Goal: Ask a question: Seek information or help from site administrators or community

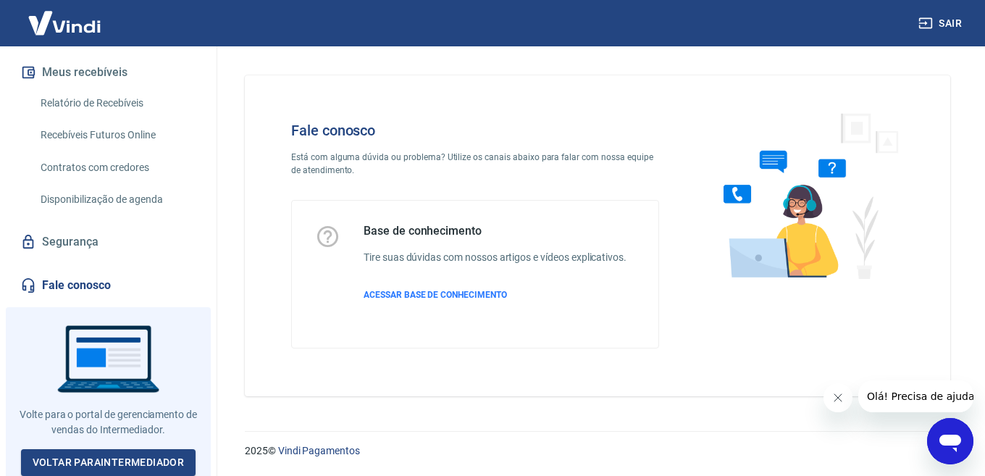
scroll to position [306, 0]
click at [940, 436] on icon "Abrir janela de mensagens" at bounding box center [950, 441] width 26 height 26
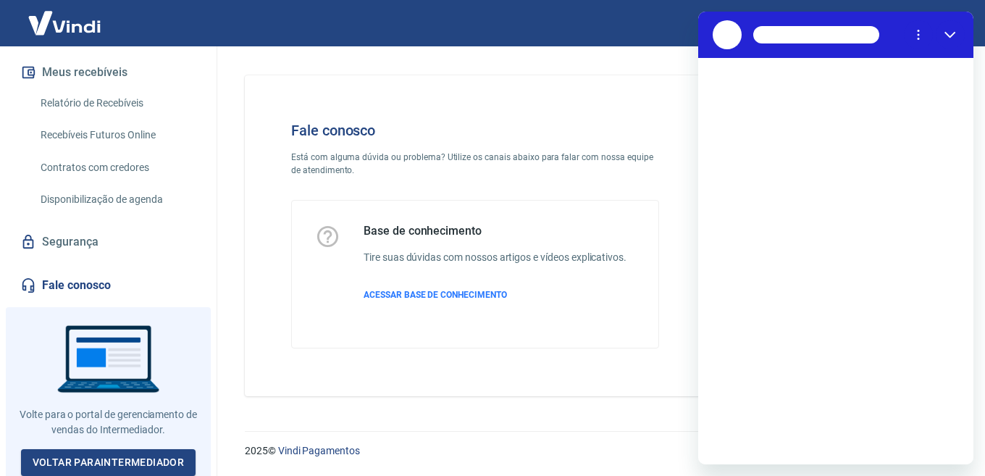
scroll to position [0, 0]
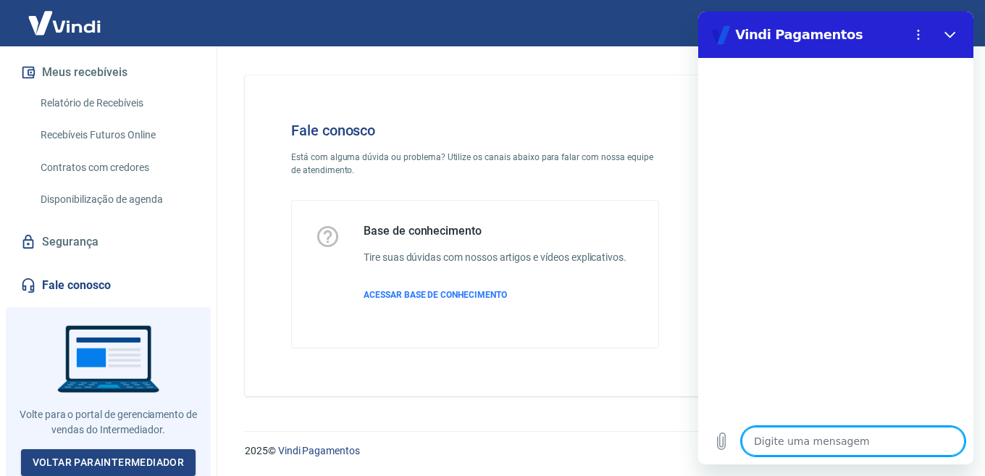
type textarea "O"
type textarea "x"
type textarea "Ol"
type textarea "x"
type textarea "[PERSON_NAME]"
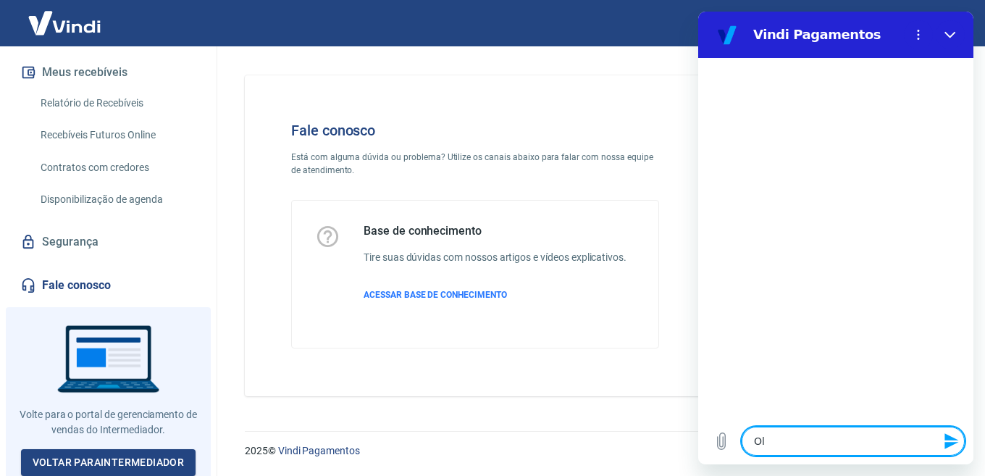
type textarea "x"
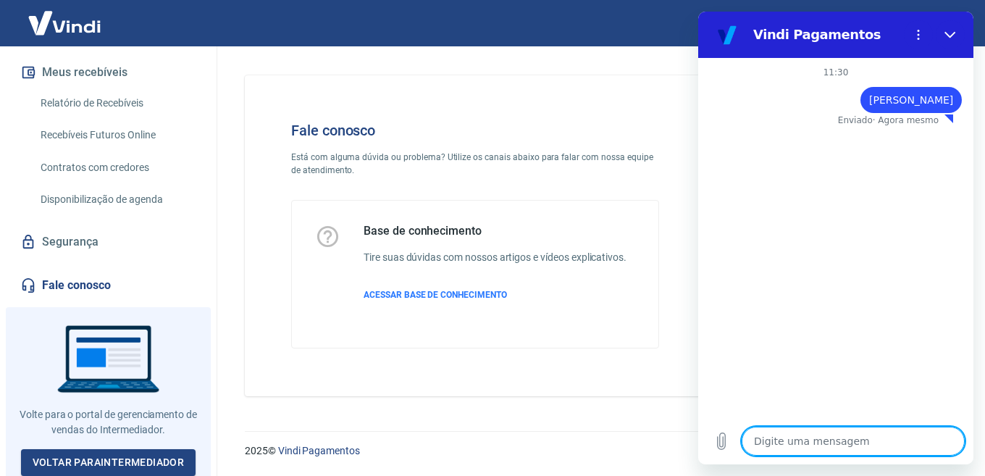
type textarea "p"
type textarea "x"
type textarea "p"
type textarea "x"
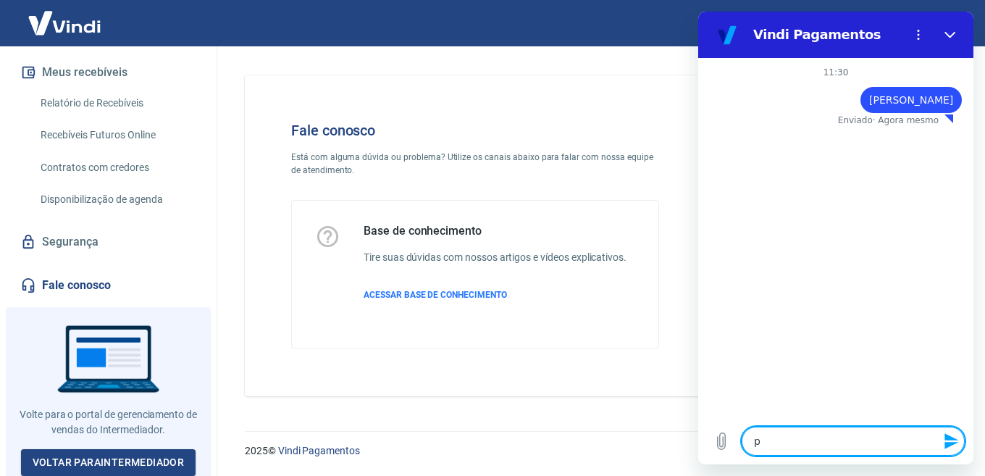
type textarea "pR"
type textarea "x"
type textarea "pRE"
type textarea "x"
type textarea "pREC"
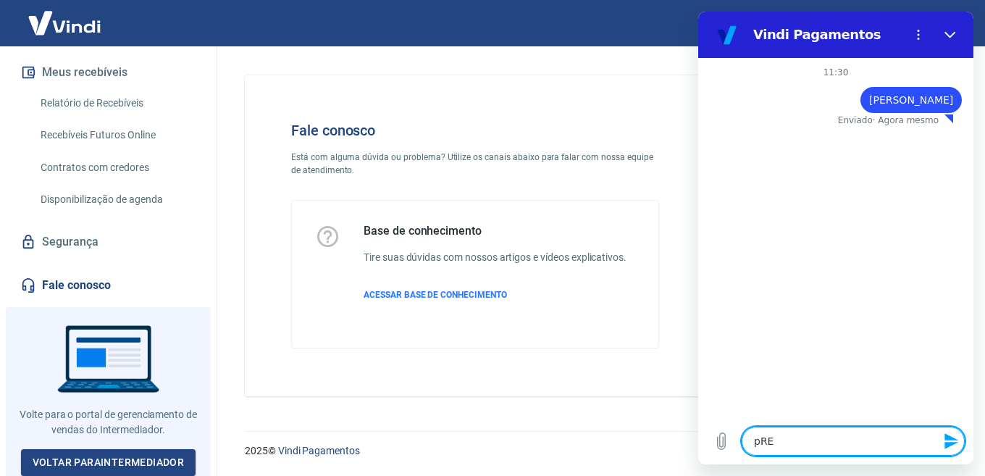
type textarea "x"
type textarea "pRECI"
type textarea "x"
type textarea "pRECIA"
type textarea "x"
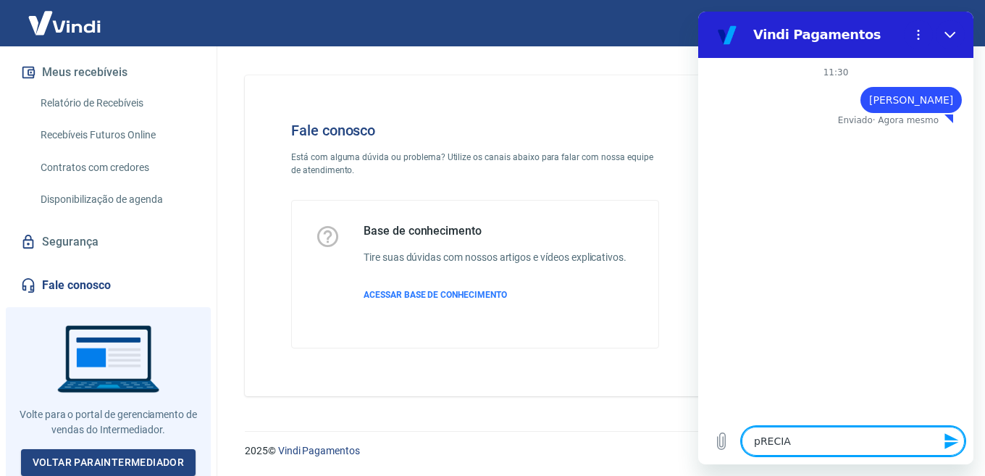
type textarea "pRECIAO"
type textarea "x"
type textarea "pRECIA"
type textarea "x"
type textarea "pRECI"
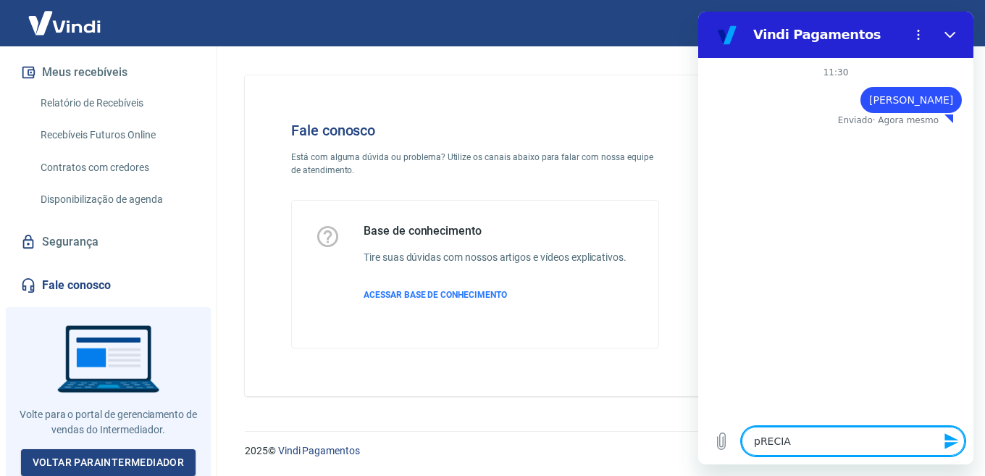
type textarea "x"
type textarea "pREC"
type textarea "x"
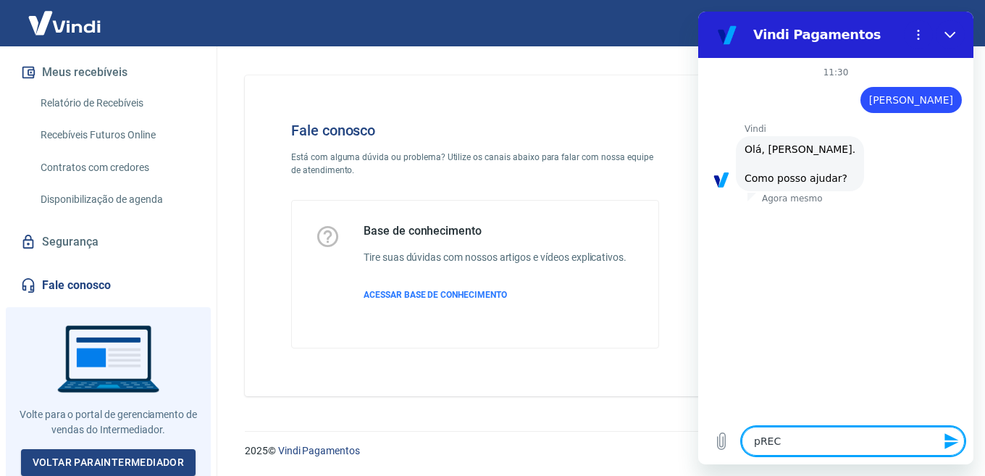
type textarea "pRE"
type textarea "x"
type textarea "pR"
type textarea "x"
type textarea "p"
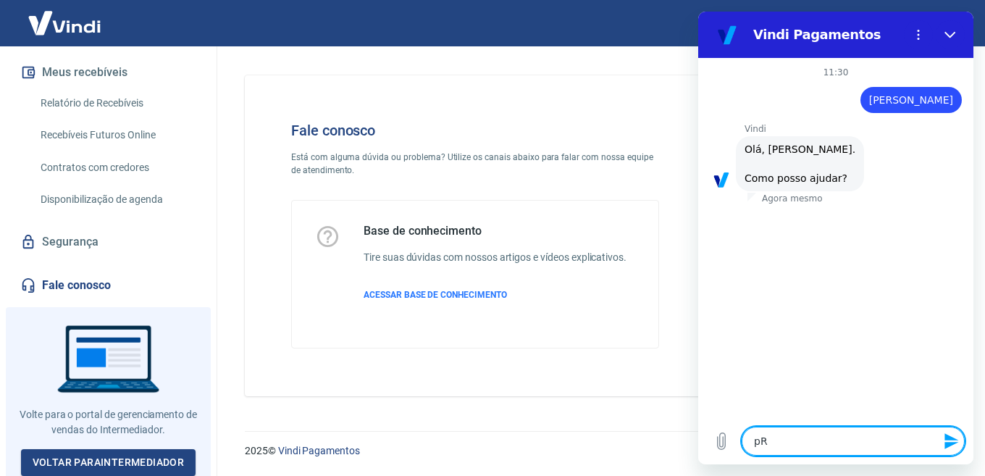
type textarea "x"
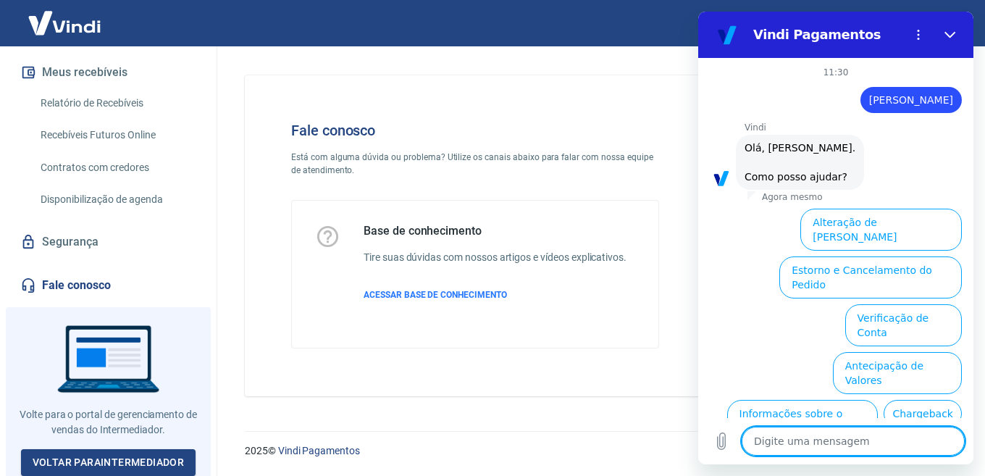
scroll to position [88, 0]
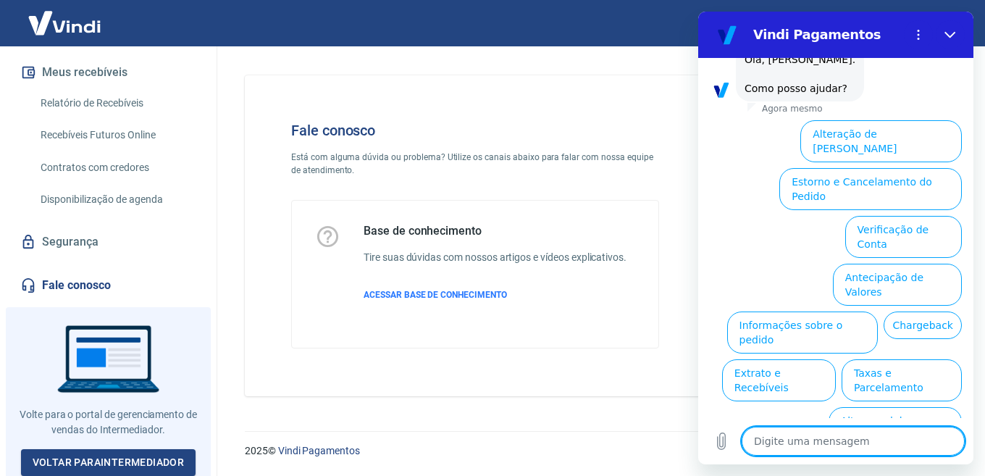
type textarea "P"
type textarea "x"
type textarea "Pr"
type textarea "x"
type textarea "Pre"
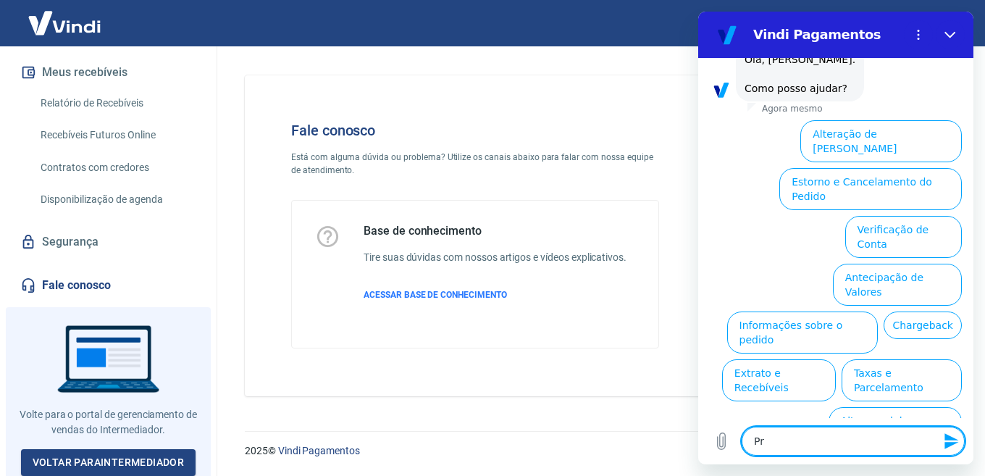
type textarea "x"
type textarea "Prec"
type textarea "x"
type textarea "Preci"
type textarea "x"
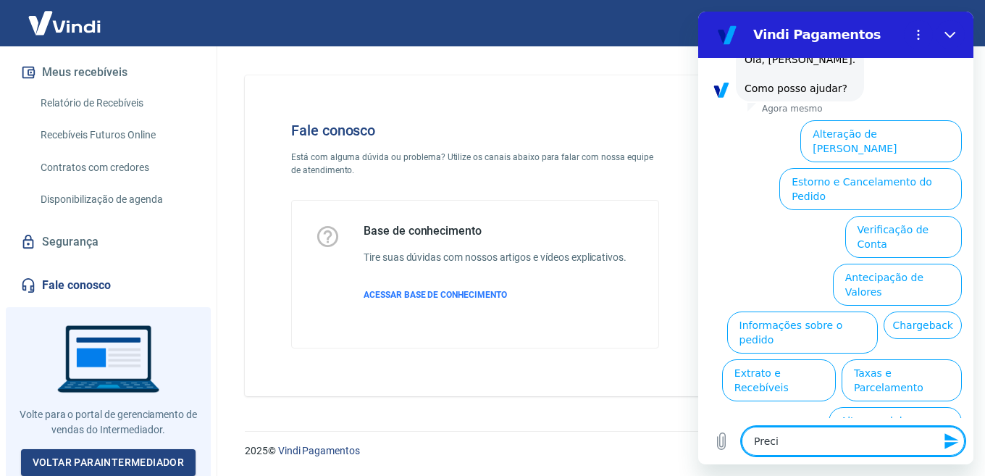
type textarea "Precis"
type textarea "x"
type textarea "Preciso"
type textarea "x"
type textarea "Preciso"
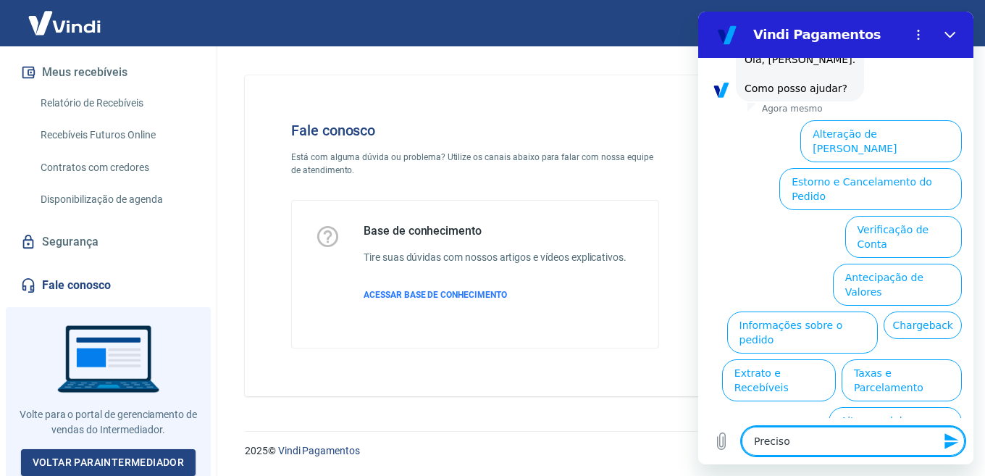
type textarea "x"
type textarea "Preciso d"
type textarea "x"
type textarea "Preciso de"
type textarea "x"
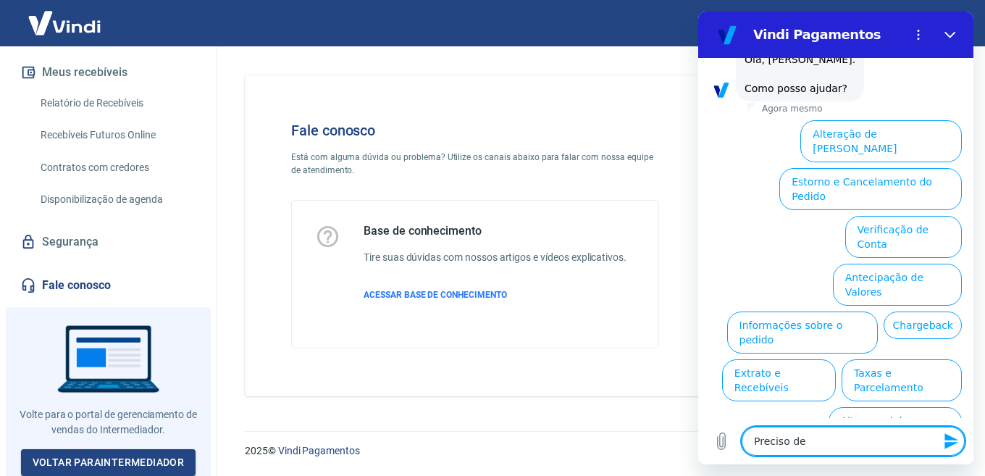
type textarea "Preciso de"
type textarea "x"
type textarea "Preciso de"
type textarea "x"
type textarea "Preciso d"
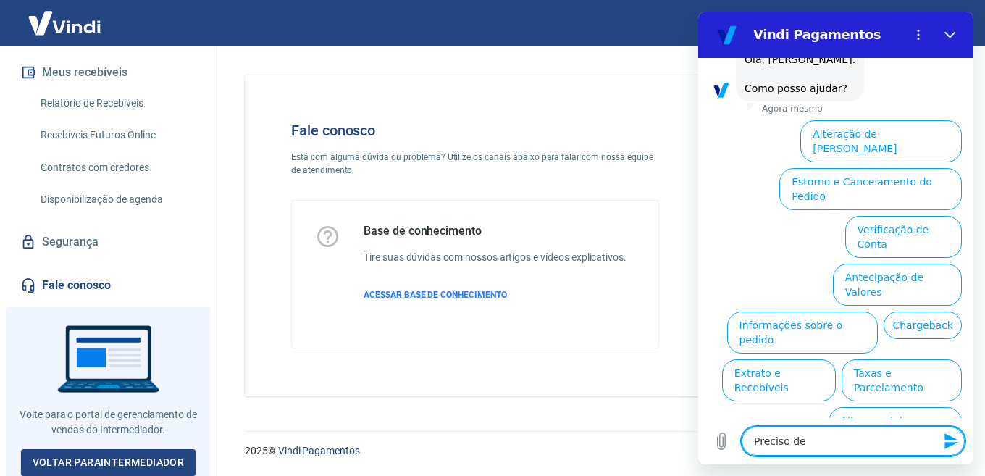
type textarea "x"
type textarea "Preciso do"
type textarea "x"
type textarea "Preciso do"
type textarea "x"
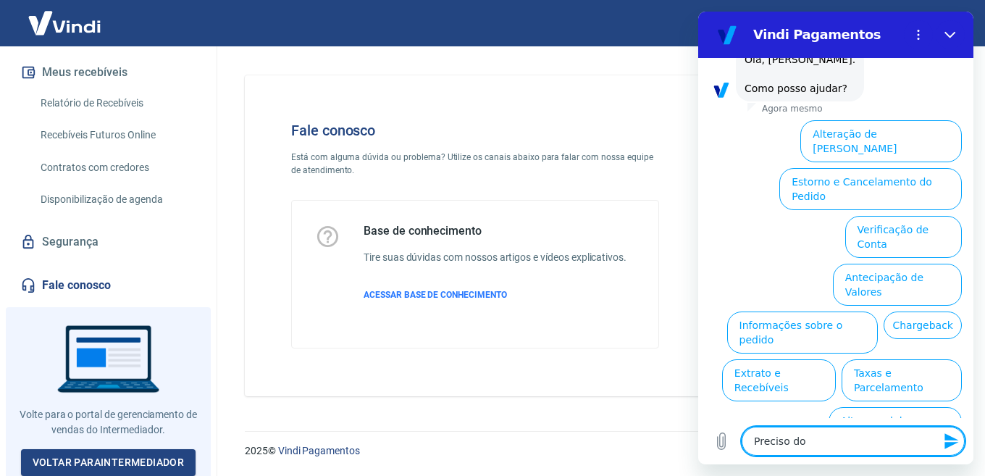
type textarea "Preciso do n"
type textarea "x"
type textarea "Preciso do nu"
type textarea "x"
type textarea "Preciso do num"
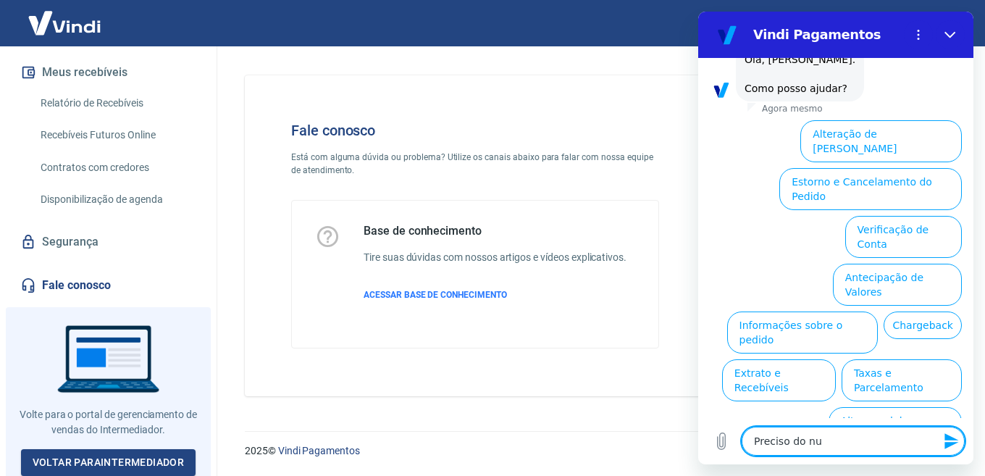
type textarea "x"
type textarea "Preciso do nume"
type textarea "x"
type textarea "Preciso do numer"
type textarea "x"
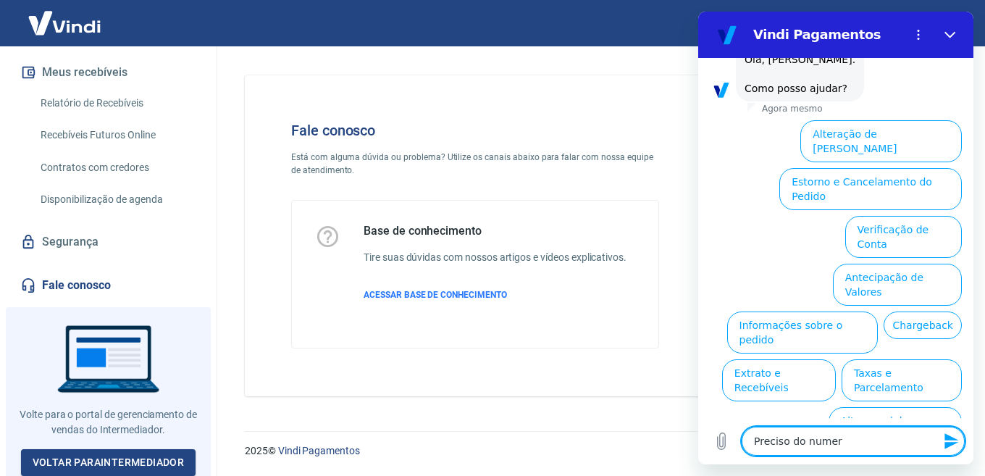
type textarea "Preciso do numero"
type textarea "x"
type textarea "Preciso do numero"
type textarea "x"
type textarea "Preciso do numero d"
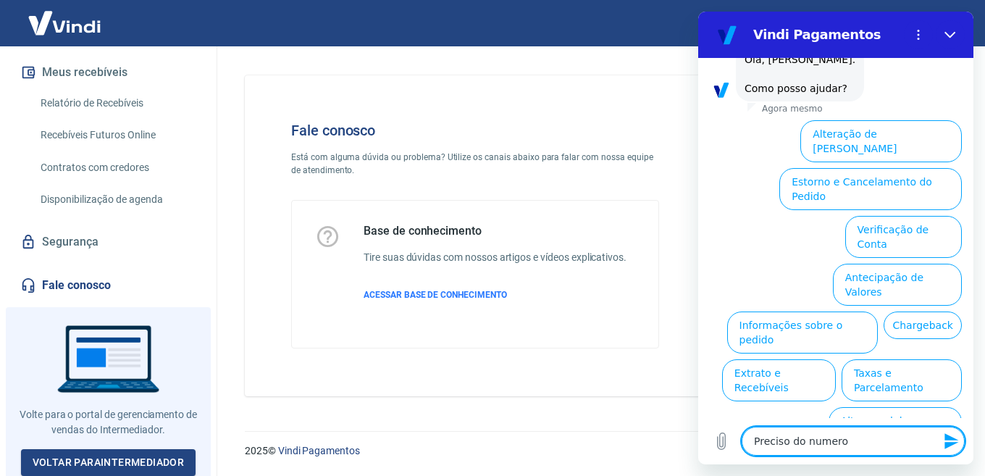
type textarea "x"
type textarea "Preciso do numero dwe"
type textarea "x"
type textarea "Preciso do numero dw"
type textarea "x"
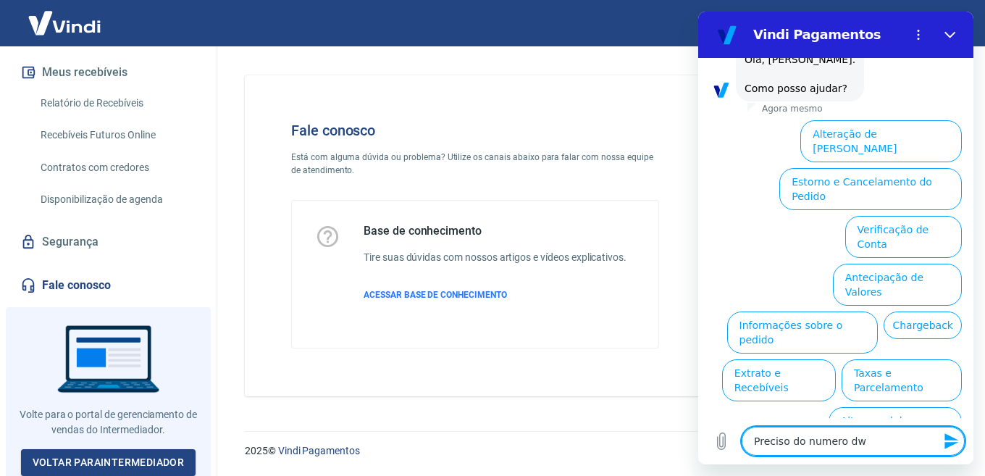
type textarea "Preciso do numero d"
type textarea "x"
type textarea "Preciso do numero de"
type textarea "x"
type textarea "Preciso do numero de"
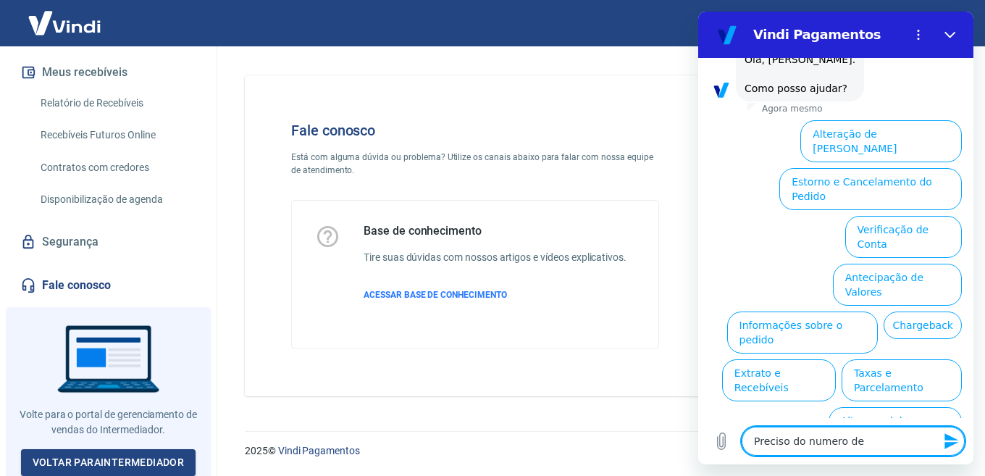
type textarea "x"
type textarea "Preciso do numero de t"
type textarea "x"
type textarea "Preciso do numero de ti"
type textarea "x"
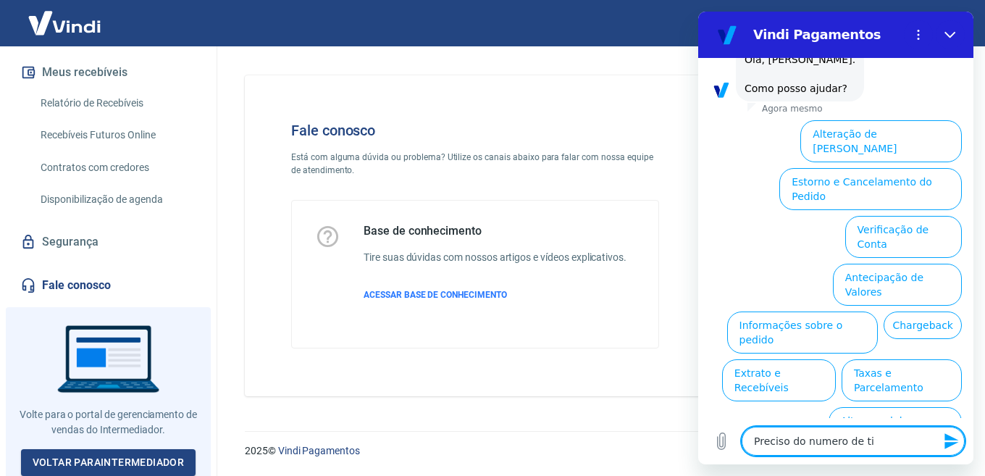
type textarea "Preciso do numero de tic"
type textarea "x"
type textarea "Preciso do numero de tick"
type textarea "x"
type textarea "Preciso do numero de ticke"
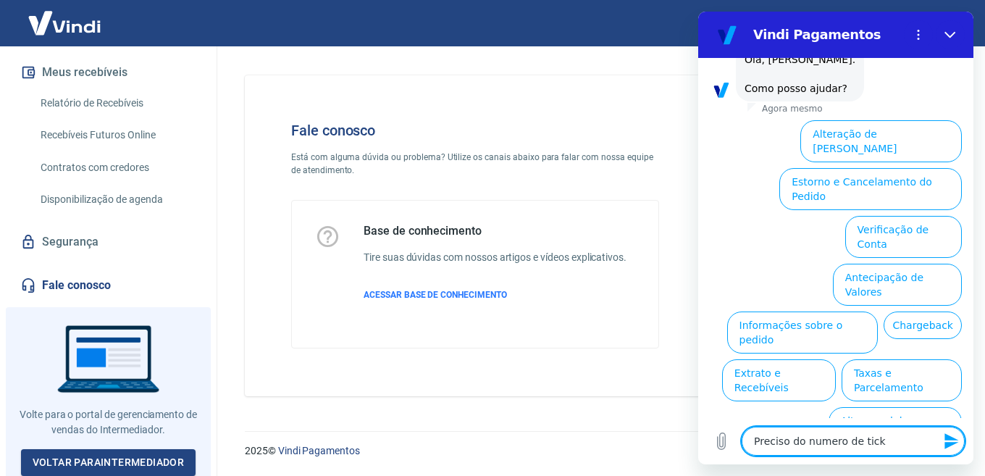
type textarea "x"
type textarea "Preciso do numero de ticket"
type textarea "x"
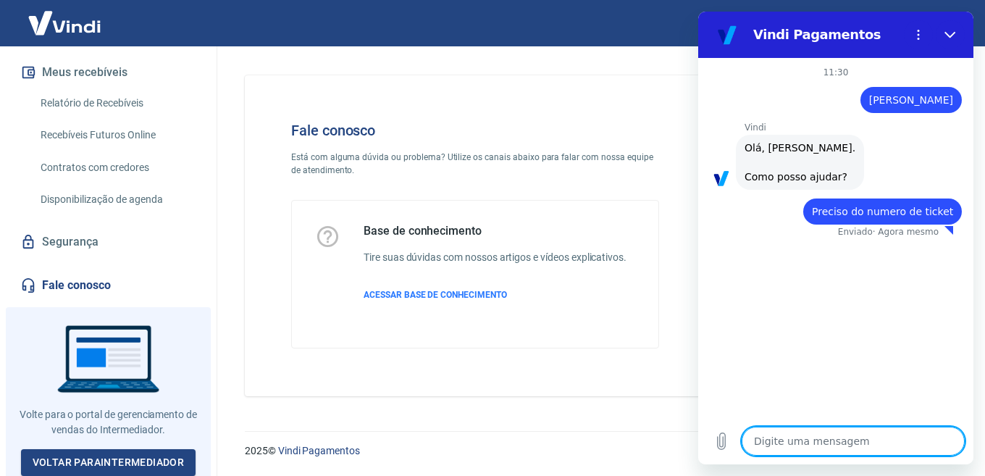
type textarea "x"
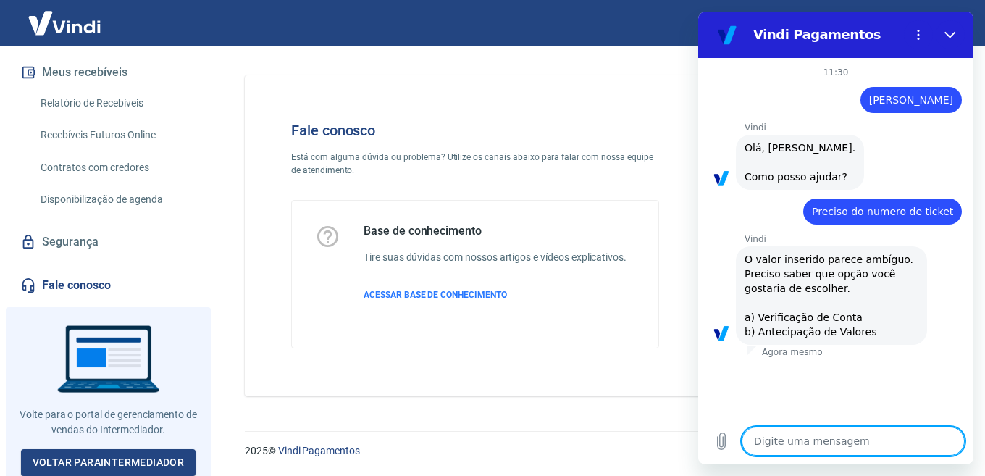
type textarea "f"
type textarea "x"
type textarea "F"
type textarea "x"
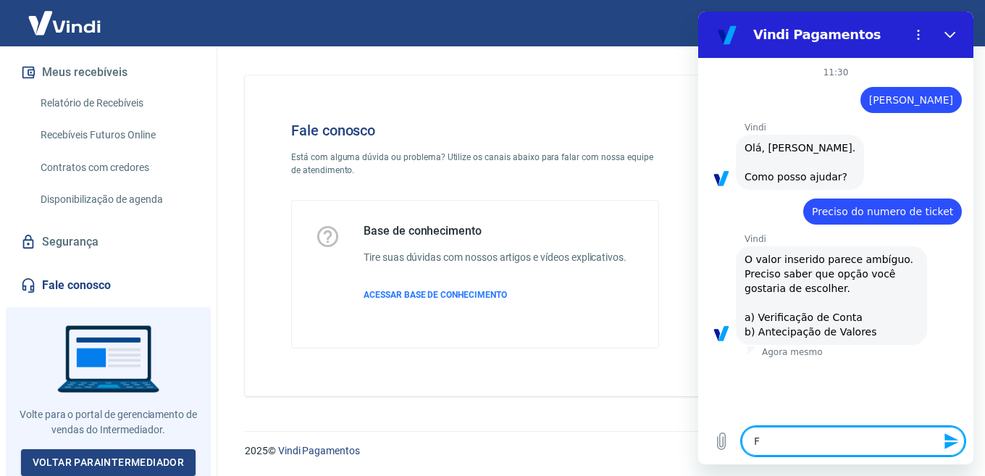
type textarea "Fa"
type textarea "x"
type textarea "Fal"
type textarea "x"
type textarea "Falr"
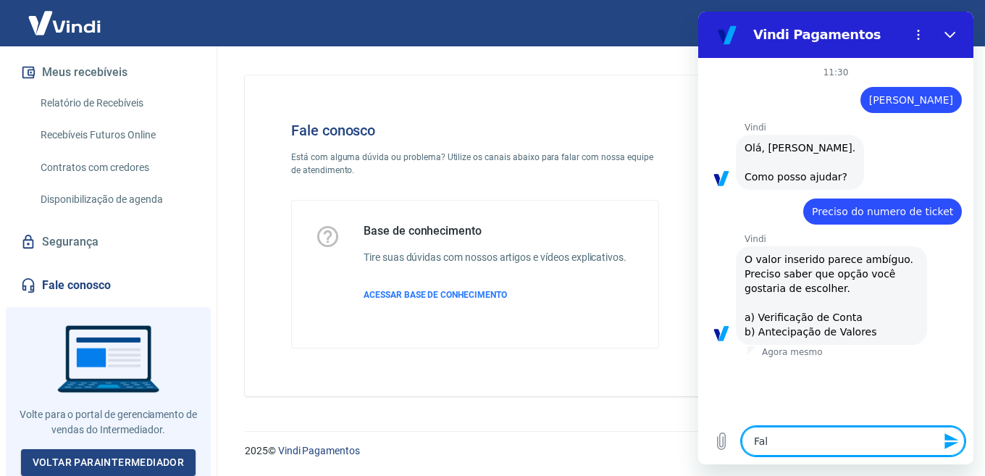
type textarea "x"
type textarea "Fal"
type textarea "x"
type textarea "Fala"
type textarea "x"
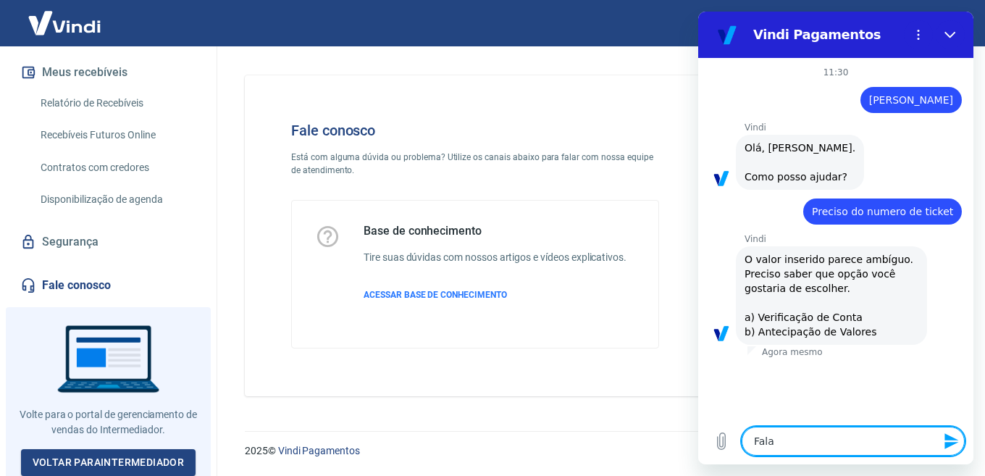
type textarea "Falar"
type textarea "x"
type textarea "Falare"
type textarea "x"
type textarea "Falar"
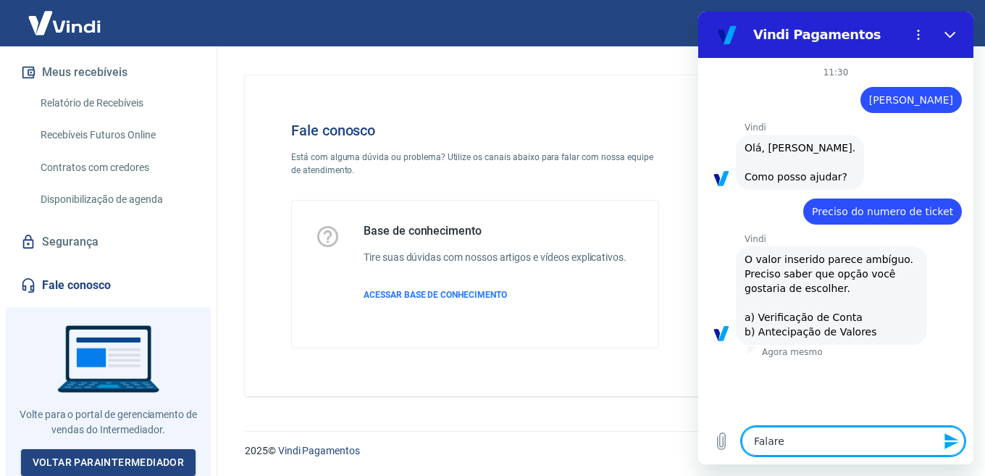
type textarea "x"
type textarea "Falar"
type textarea "x"
type textarea "Falar c"
type textarea "x"
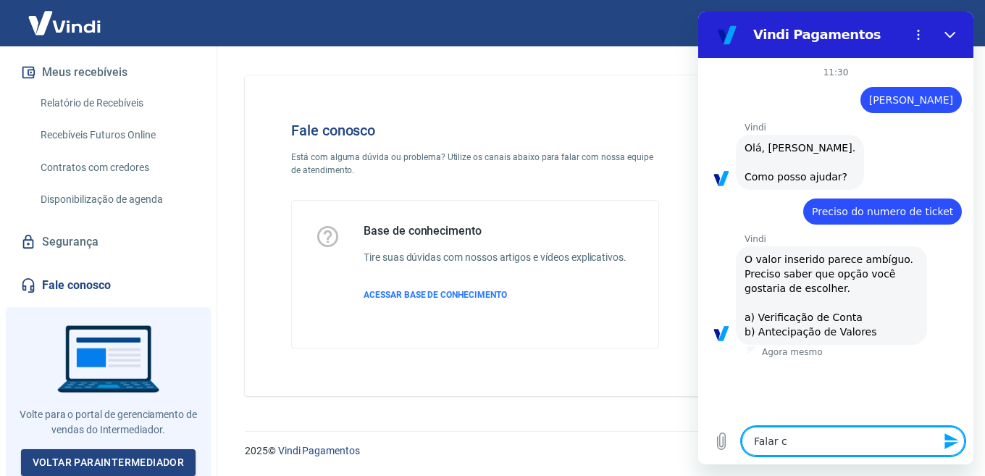
type textarea "Falar co"
type textarea "x"
type textarea "Falar com"
type textarea "x"
type textarea "Falar com"
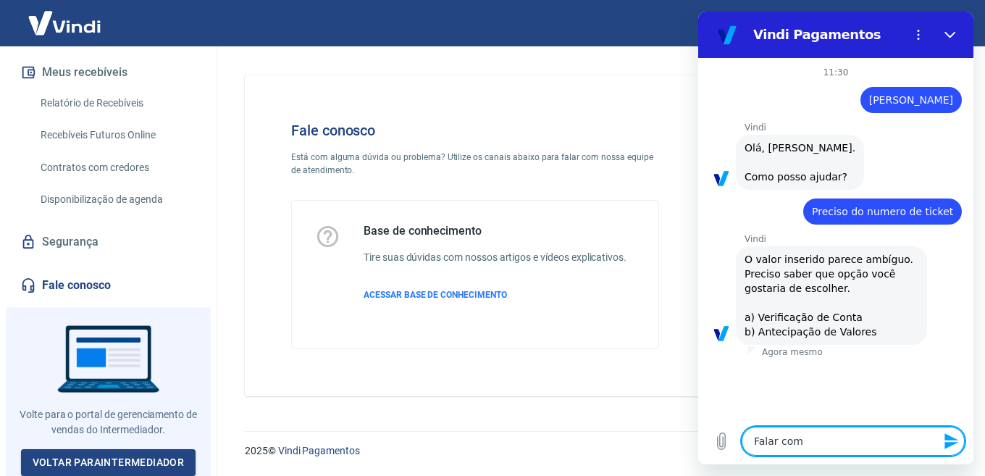
type textarea "x"
type textarea "Falar com a"
type textarea "x"
type textarea "Falar com at"
type textarea "x"
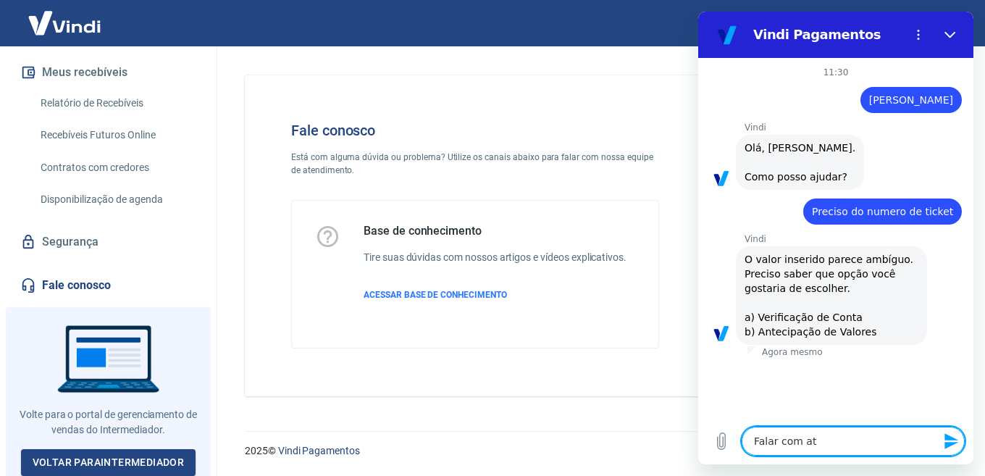
type textarea "Falar com ate"
type textarea "x"
type textarea "Falar com aten"
type textarea "x"
type textarea "Falar com atend"
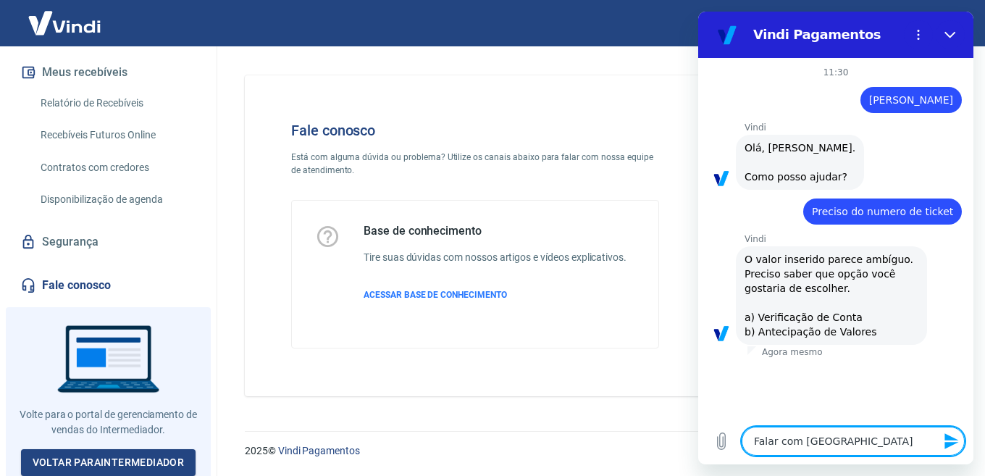
type textarea "x"
type textarea "Falar com atende"
type textarea "x"
type textarea "Falar com atenden"
type textarea "x"
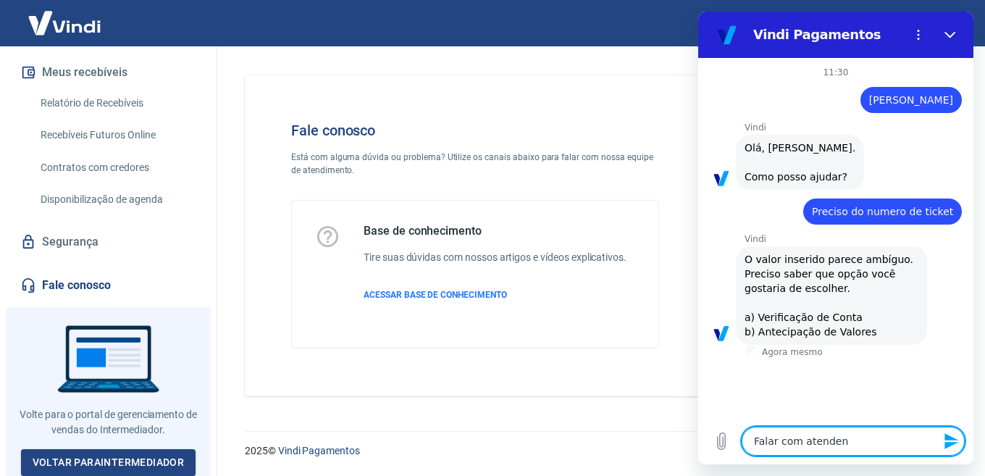
type textarea "Falar com atendent"
type textarea "x"
type textarea "Falar com atendente"
type textarea "x"
type textarea "Falar com atendente?"
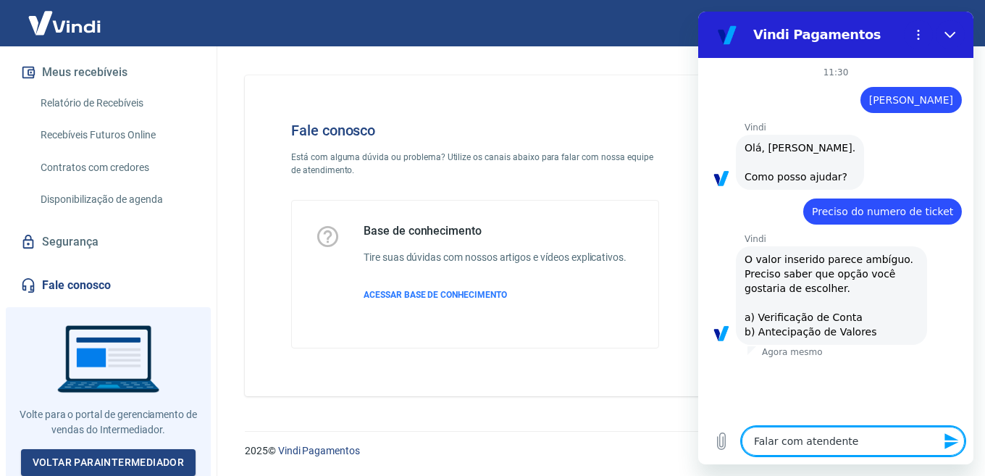
type textarea "x"
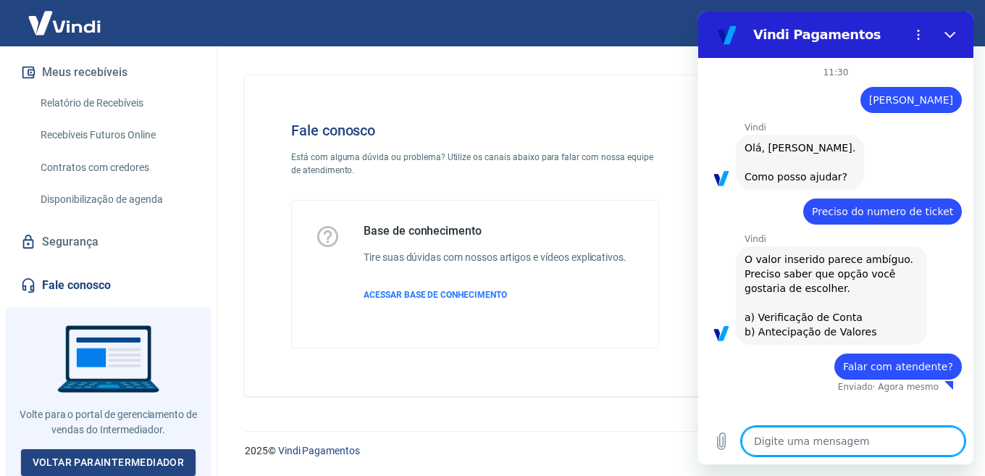
type textarea "x"
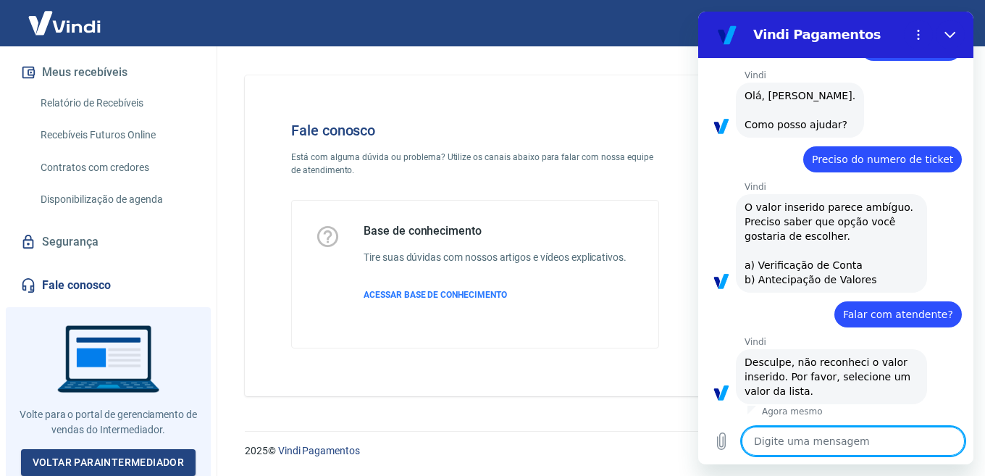
scroll to position [55, 0]
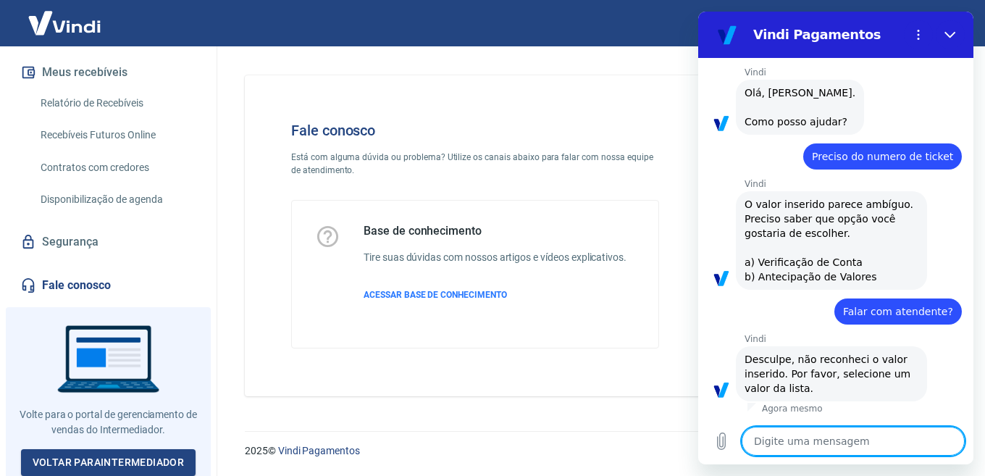
type textarea "f"
type textarea "x"
type textarea "fa"
type textarea "x"
type textarea "f"
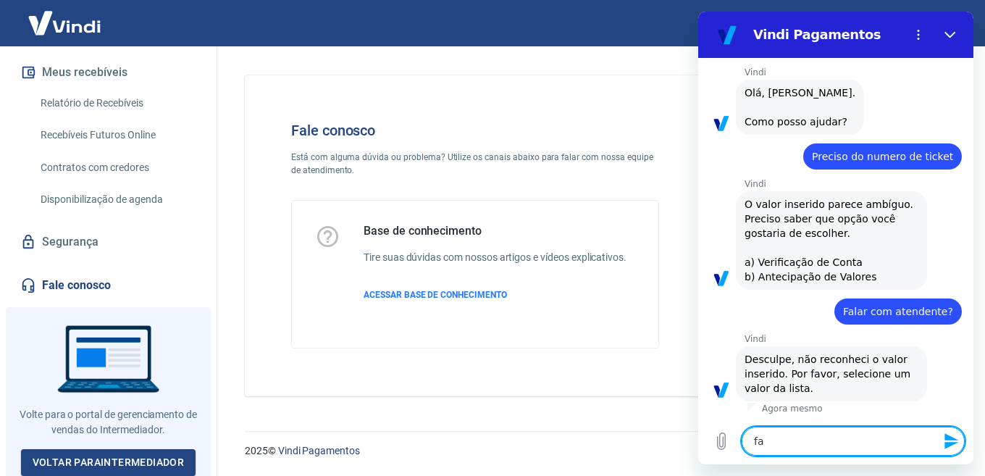
type textarea "x"
type textarea "F"
type textarea "x"
type textarea "Fa"
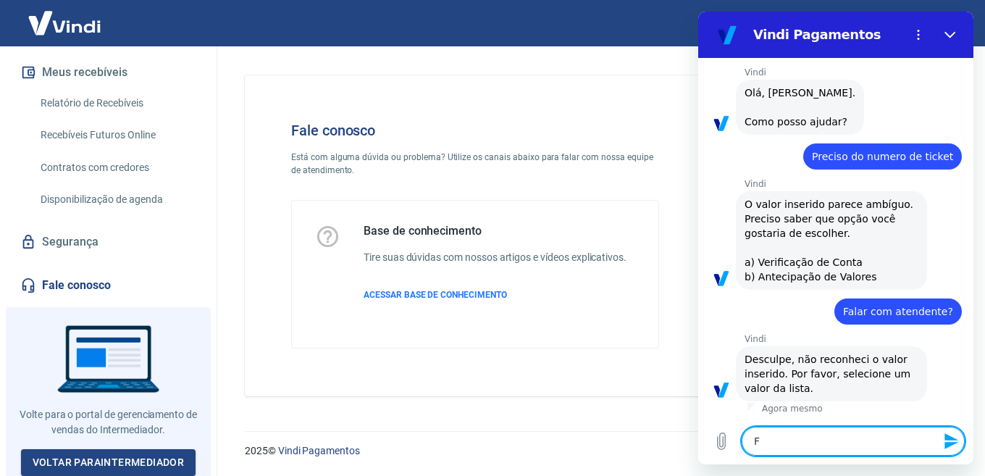
type textarea "x"
type textarea "Fal"
type textarea "x"
type textarea "Fala"
type textarea "x"
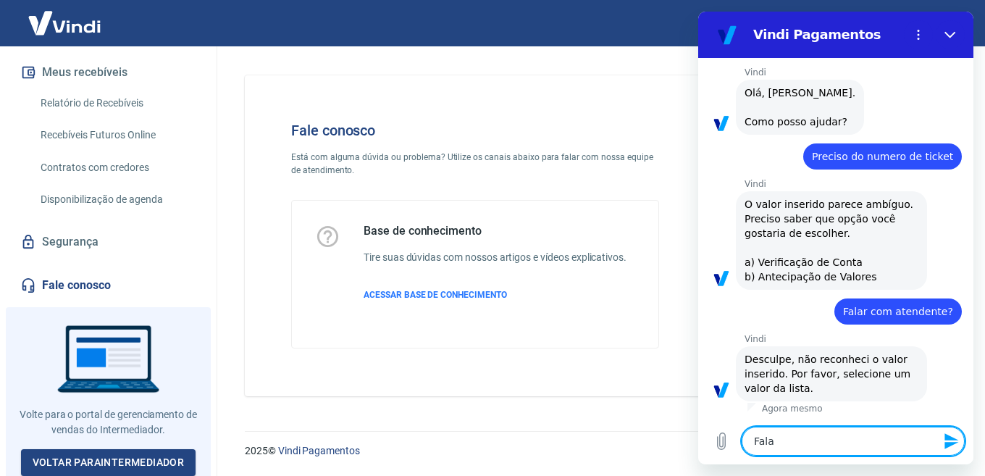
type textarea "Falar"
type textarea "x"
type textarea "Falar"
type textarea "x"
type textarea "Falar c"
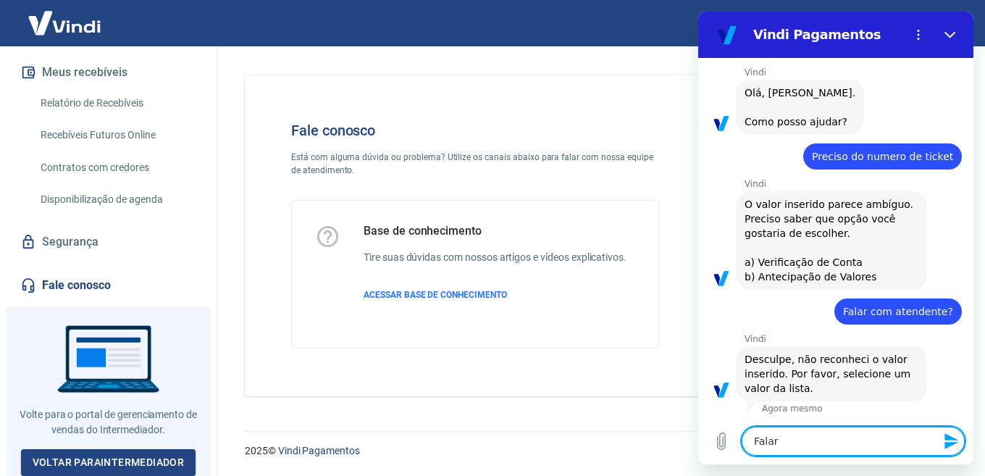
type textarea "x"
type textarea "Falar co"
type textarea "x"
type textarea "Falar com"
type textarea "x"
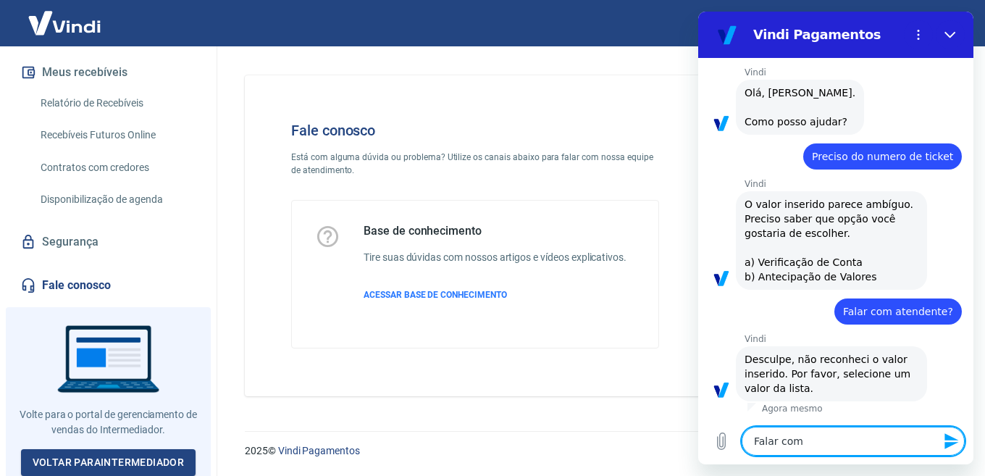
type textarea "Falar com"
type textarea "x"
type textarea "Falar com a"
type textarea "x"
type textarea "Falar com at"
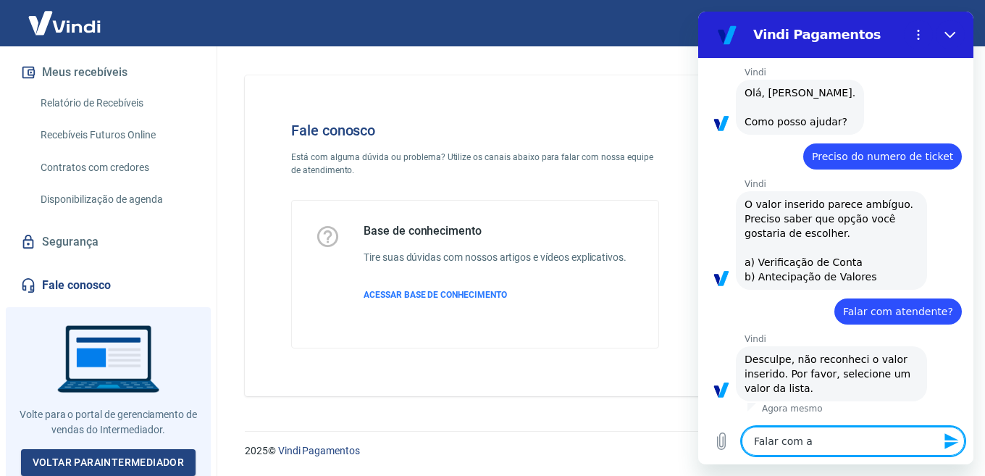
type textarea "x"
type textarea "Falar com ate"
type textarea "x"
type textarea "Falar com aten"
type textarea "x"
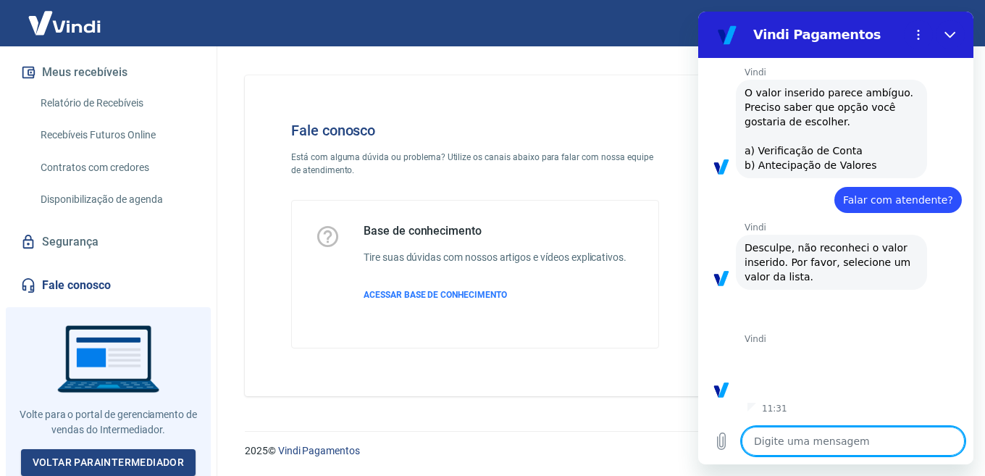
scroll to position [94, 0]
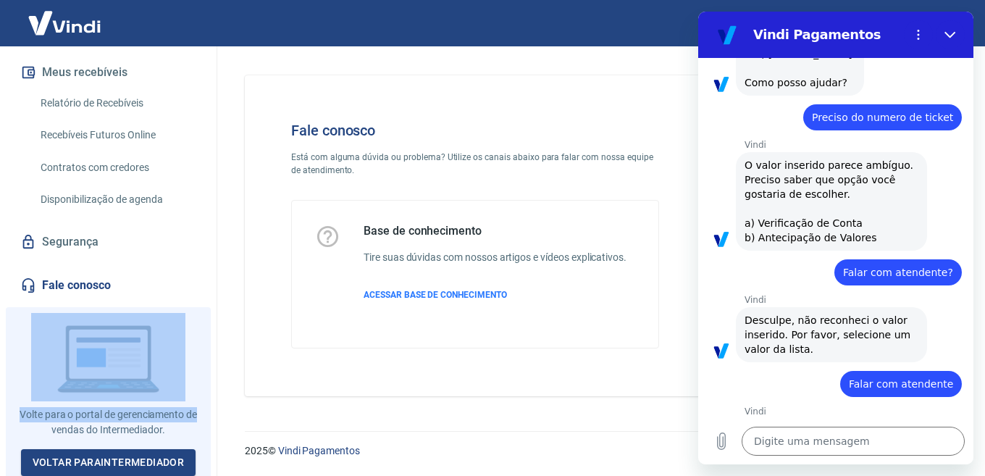
drag, startPoint x: 206, startPoint y: 382, endPoint x: 180, endPoint y: 225, distance: 160.1
click at [186, 221] on div "S Sissa Lizia Manasses sissamanasses@gmail.com Início Meu cadastro Dados da con…" at bounding box center [108, 261] width 217 height 430
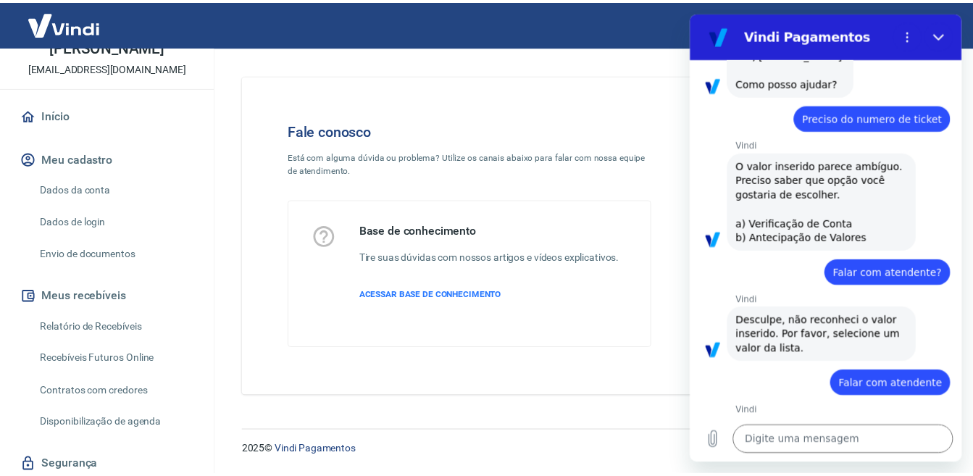
scroll to position [0, 0]
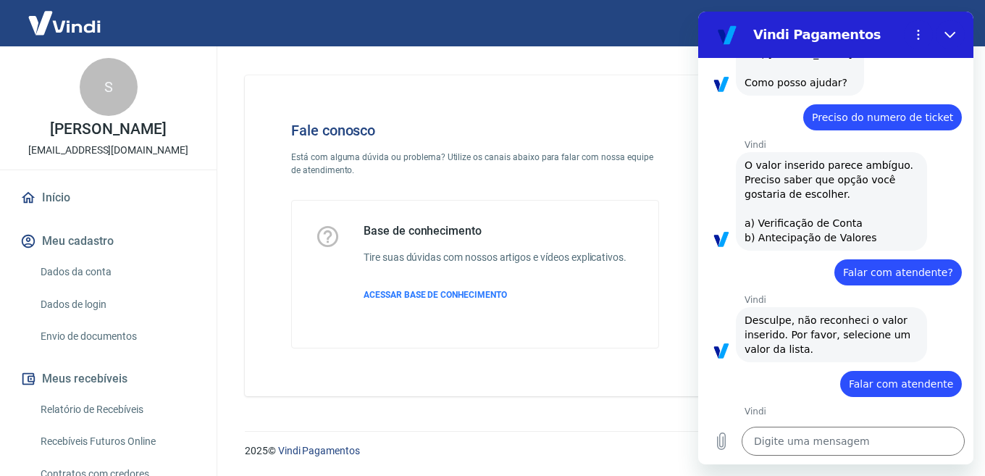
click at [65, 302] on link "Dados de login" at bounding box center [117, 305] width 164 height 30
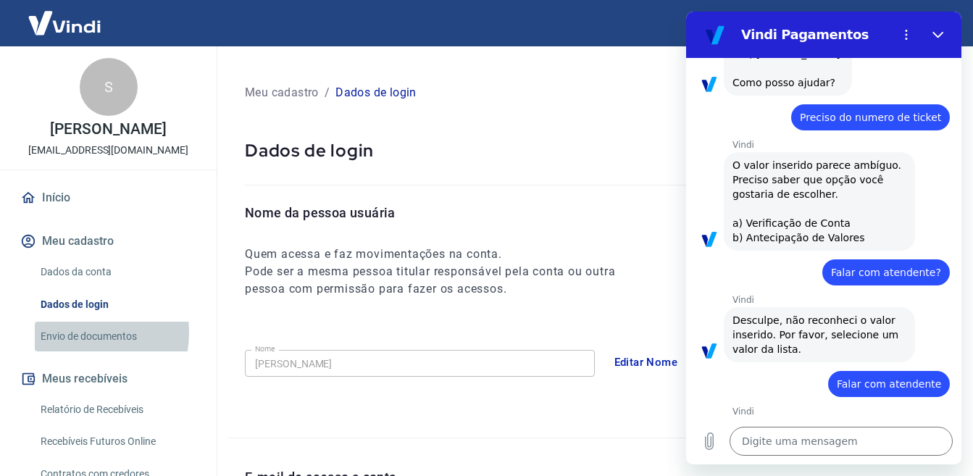
click at [70, 332] on link "Envio de documentos" at bounding box center [117, 337] width 164 height 30
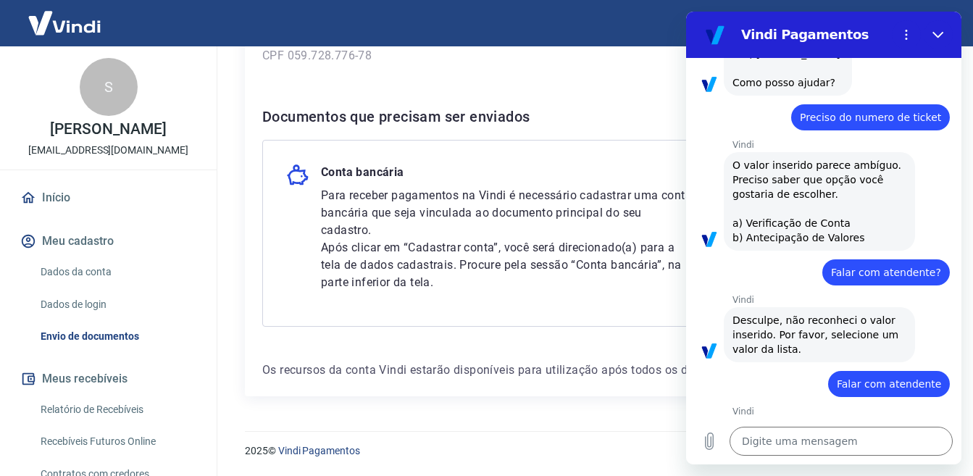
scroll to position [167, 0]
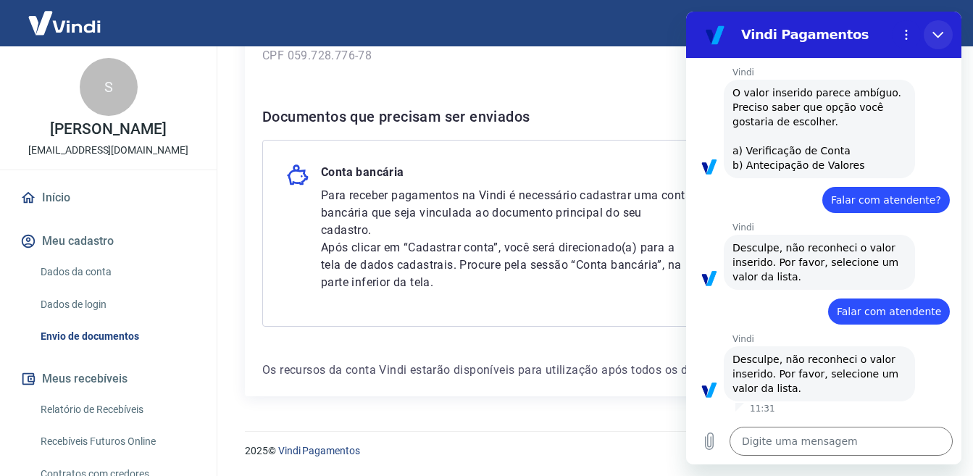
click at [946, 33] on button "Fechar" at bounding box center [938, 34] width 29 height 29
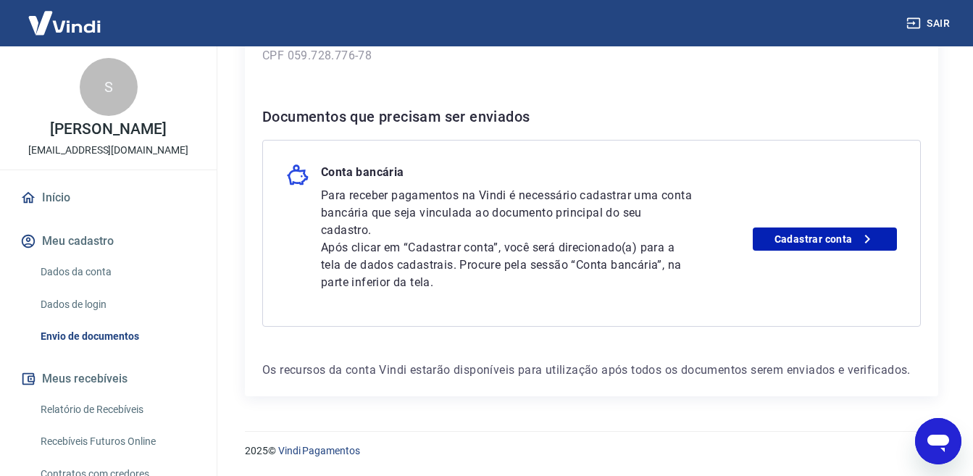
click at [78, 272] on link "Dados da conta" at bounding box center [117, 272] width 164 height 30
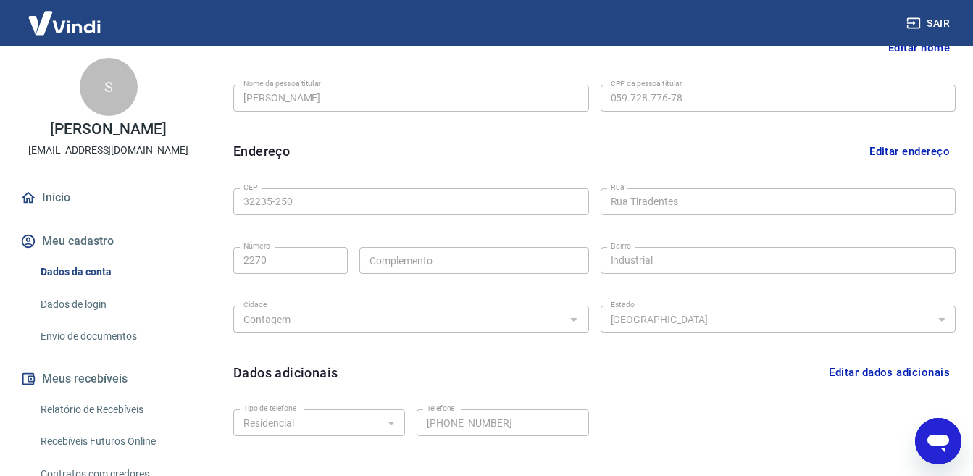
scroll to position [435, 0]
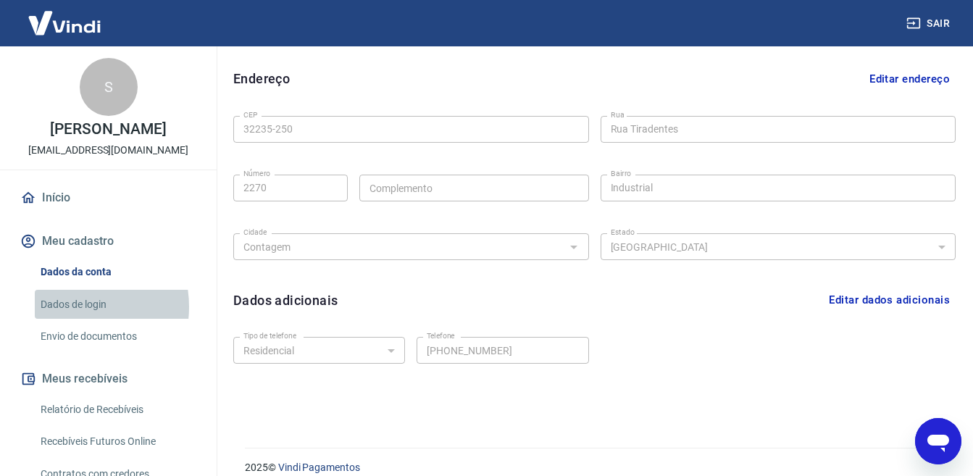
click at [69, 306] on link "Dados de login" at bounding box center [117, 305] width 164 height 30
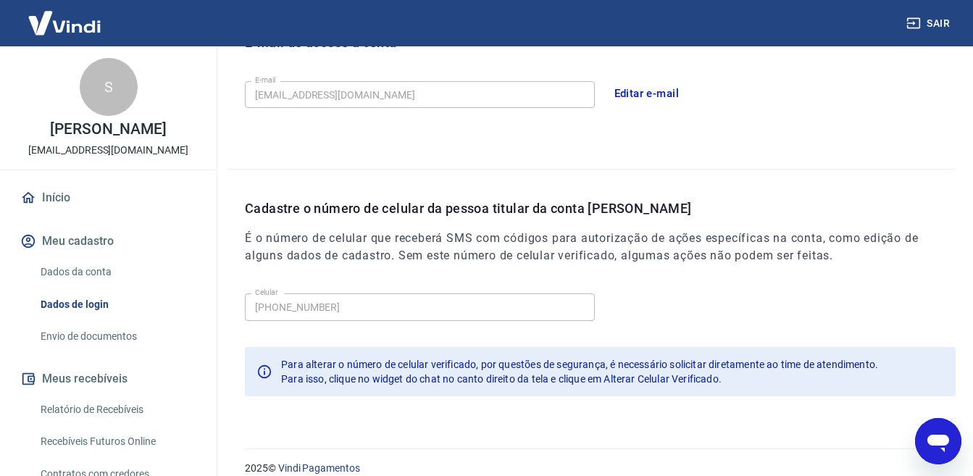
scroll to position [435, 0]
click at [79, 340] on link "Envio de documentos" at bounding box center [117, 337] width 164 height 30
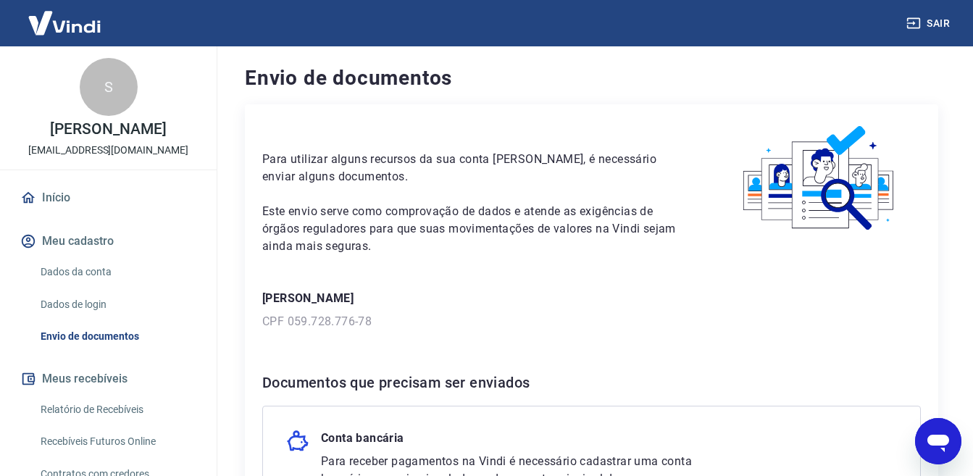
scroll to position [217, 0]
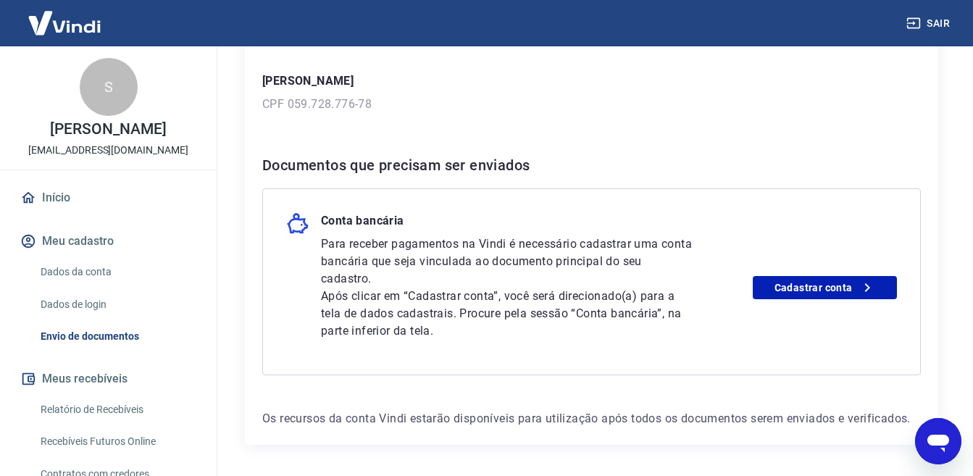
click at [79, 405] on link "Relatório de Recebíveis" at bounding box center [117, 410] width 164 height 30
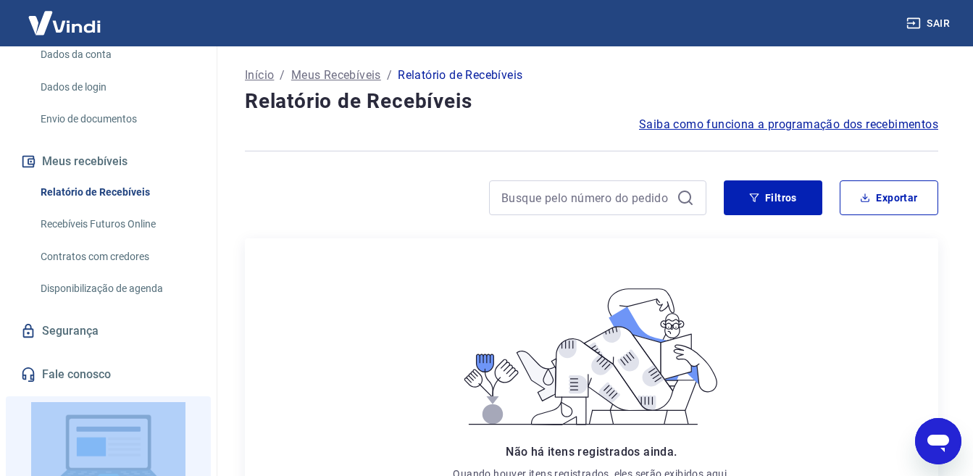
scroll to position [290, 0]
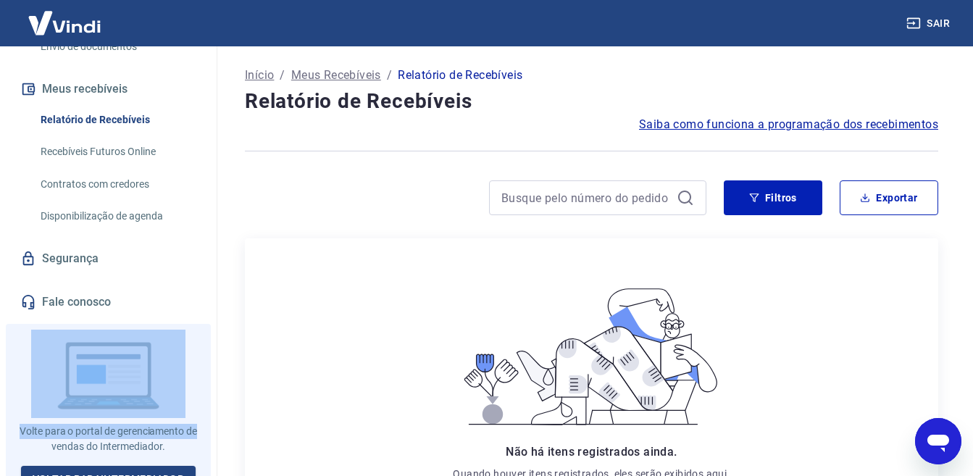
click at [80, 153] on link "Recebíveis Futuros Online" at bounding box center [117, 152] width 164 height 30
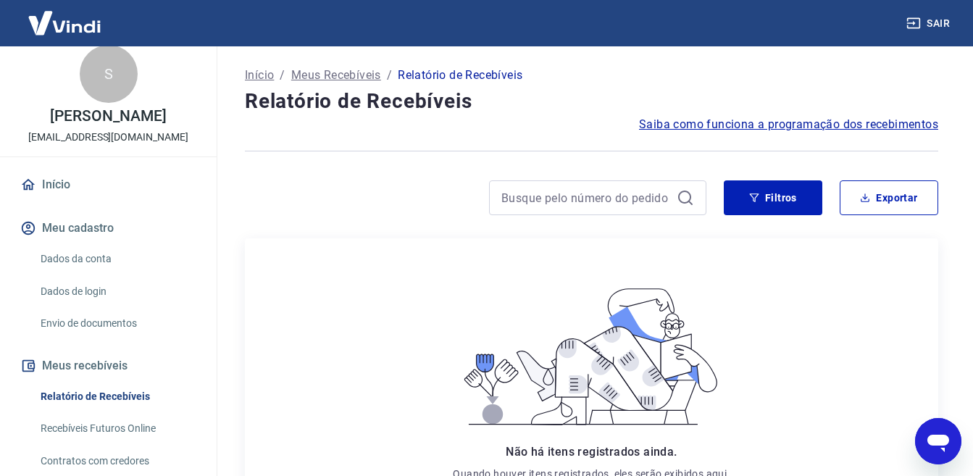
scroll to position [0, 0]
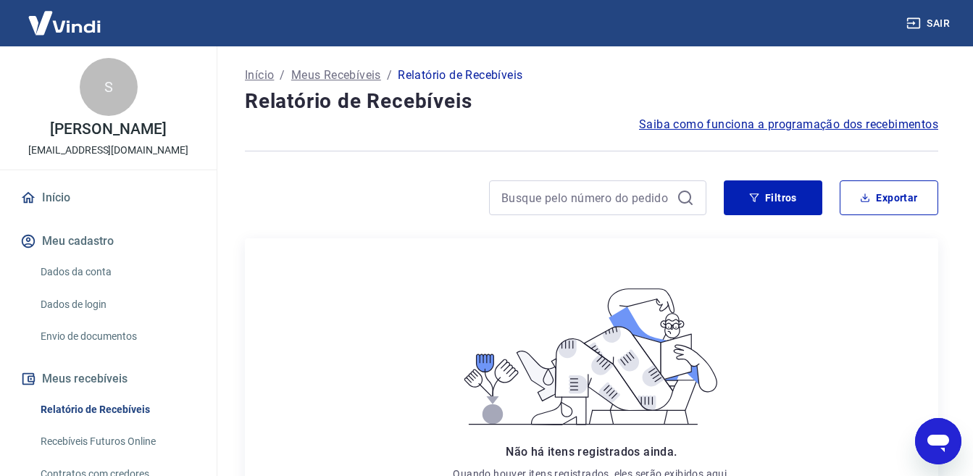
click at [47, 193] on link "Início" at bounding box center [108, 198] width 182 height 32
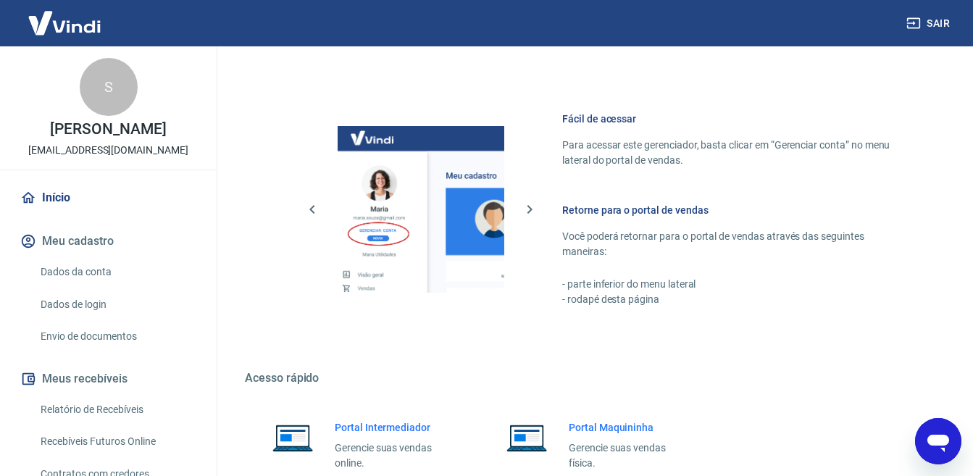
scroll to position [999, 0]
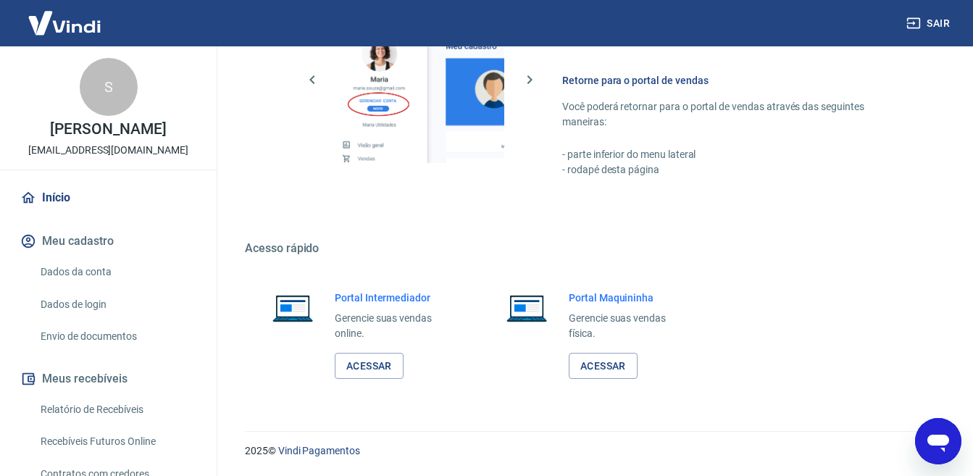
click at [931, 445] on icon "Abrir janela de mensagens" at bounding box center [938, 441] width 26 height 26
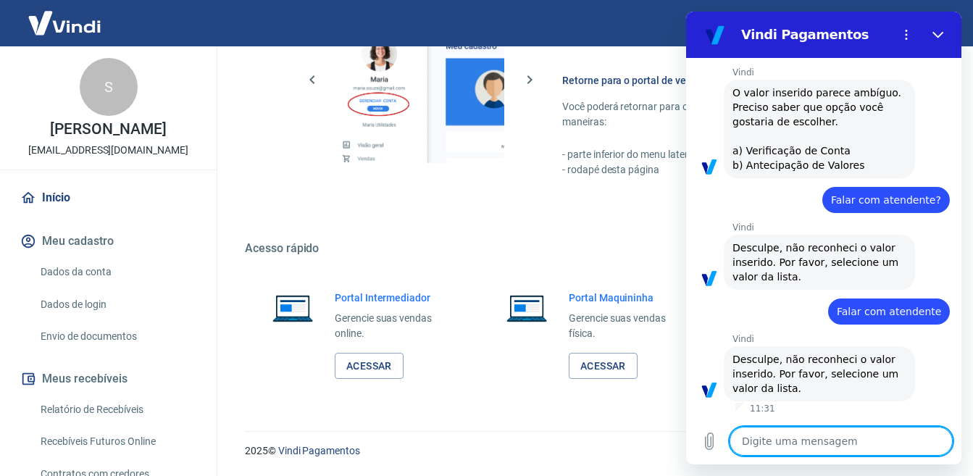
click at [774, 443] on textarea at bounding box center [840, 441] width 223 height 29
click at [811, 438] on textarea at bounding box center [840, 441] width 223 height 29
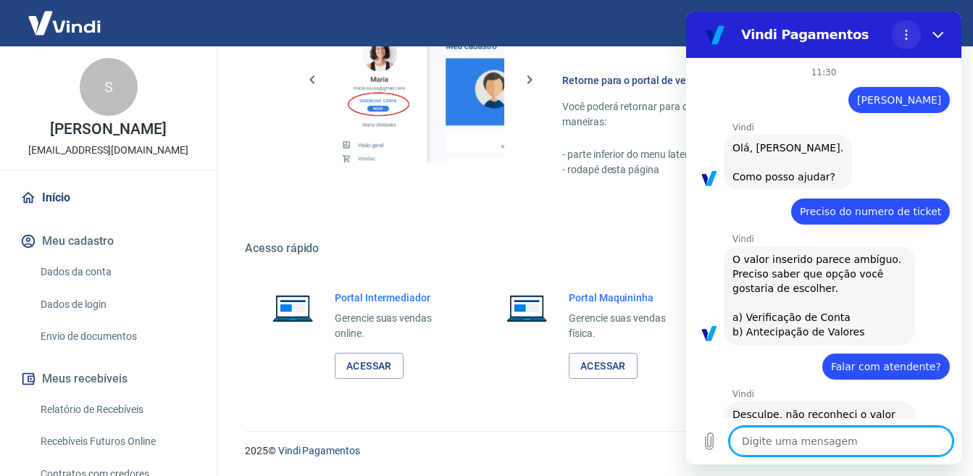
click at [902, 38] on icon "Menu de opções" at bounding box center [906, 35] width 12 height 12
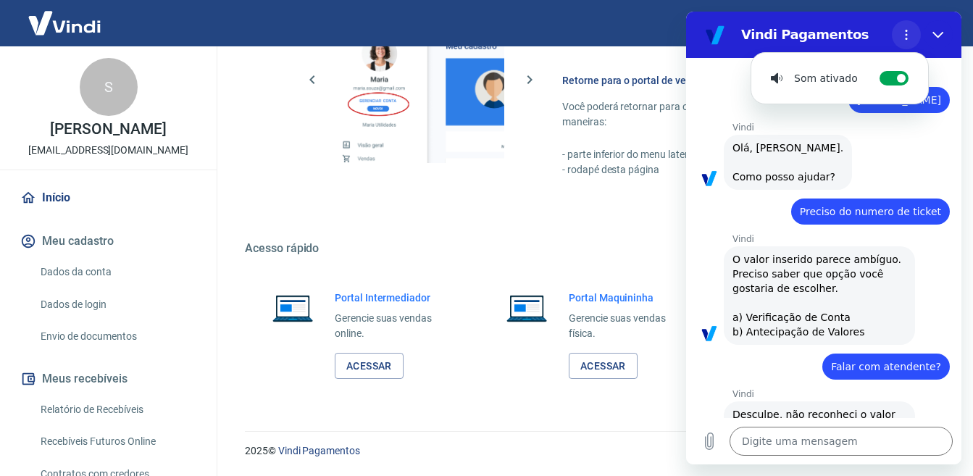
click at [904, 41] on button "Menu de opções" at bounding box center [906, 34] width 29 height 29
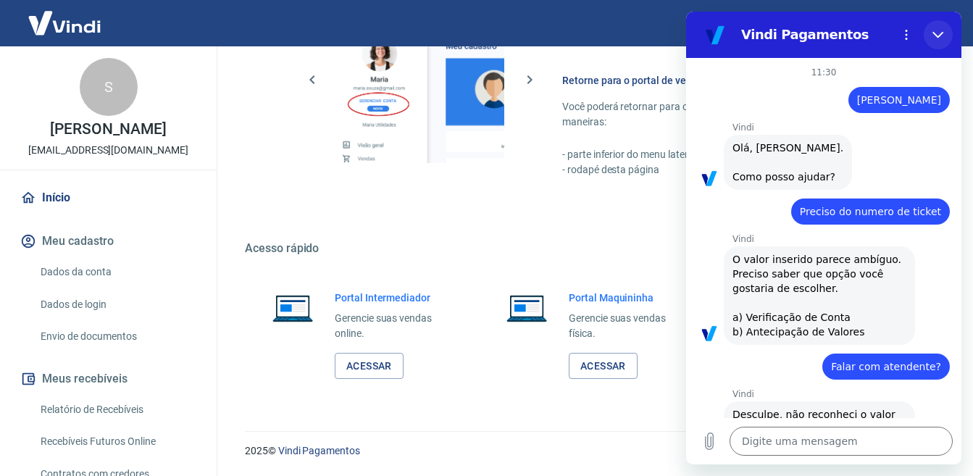
click at [933, 43] on button "Fechar" at bounding box center [938, 34] width 29 height 29
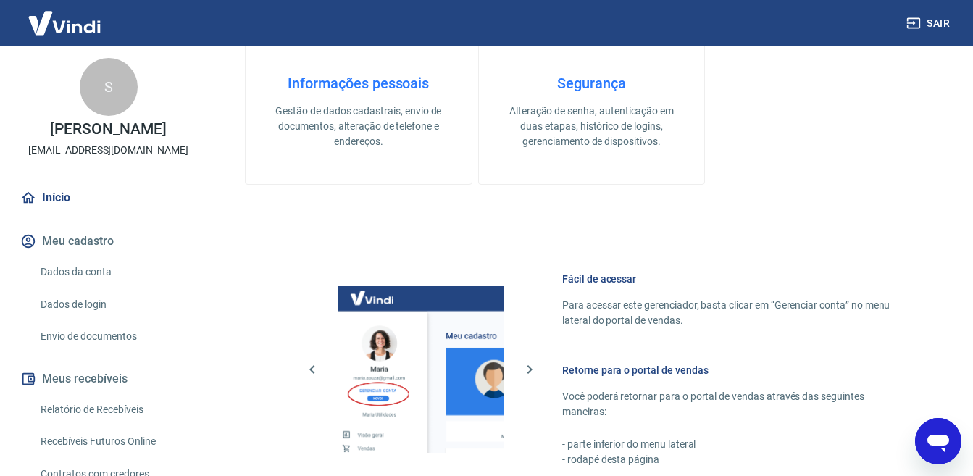
scroll to position [637, 0]
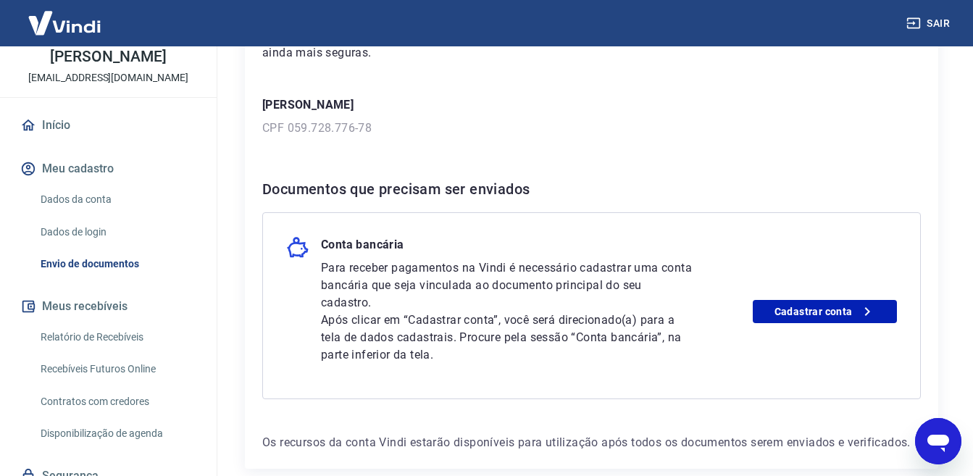
scroll to position [266, 0]
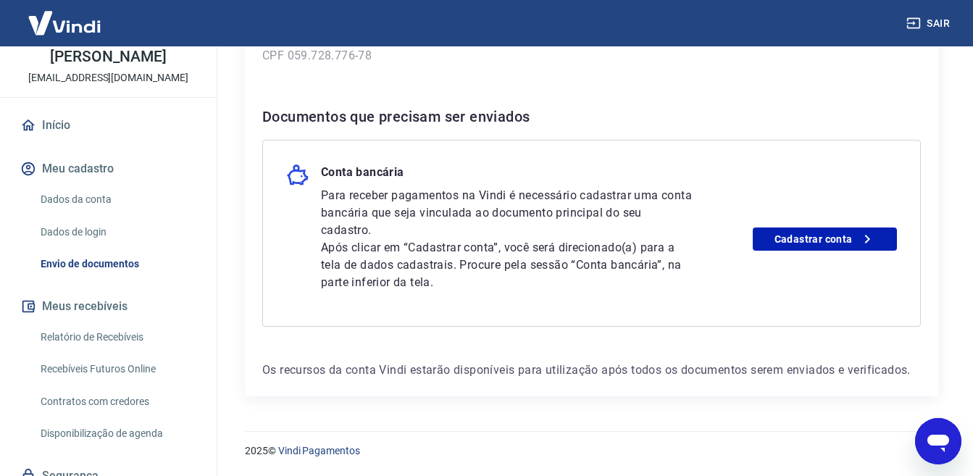
click at [932, 22] on button "Sair" at bounding box center [929, 23] width 52 height 27
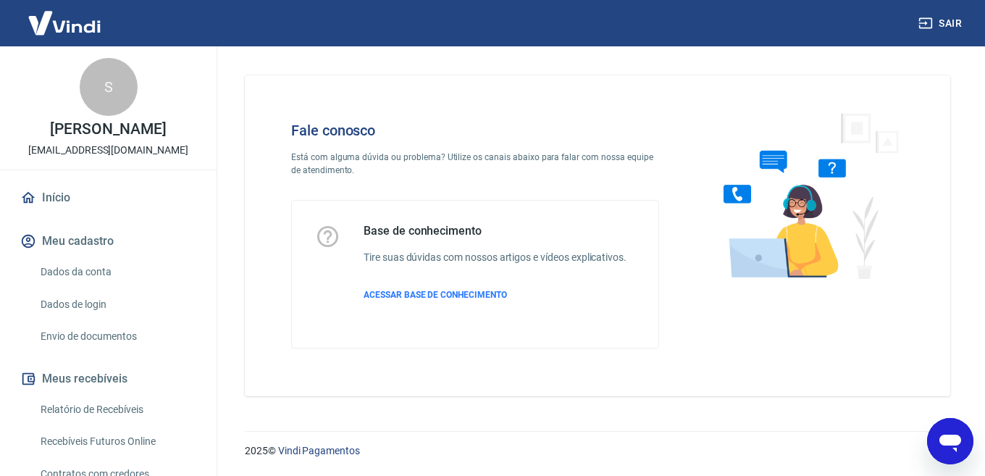
scroll to position [306, 0]
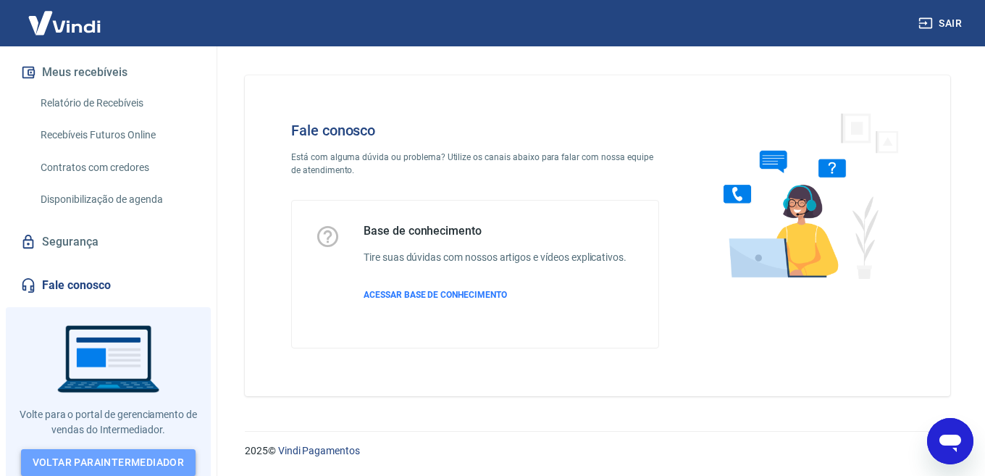
click at [54, 463] on link "Voltar para Intermediador" at bounding box center [108, 462] width 175 height 27
